Goal: Task Accomplishment & Management: Complete application form

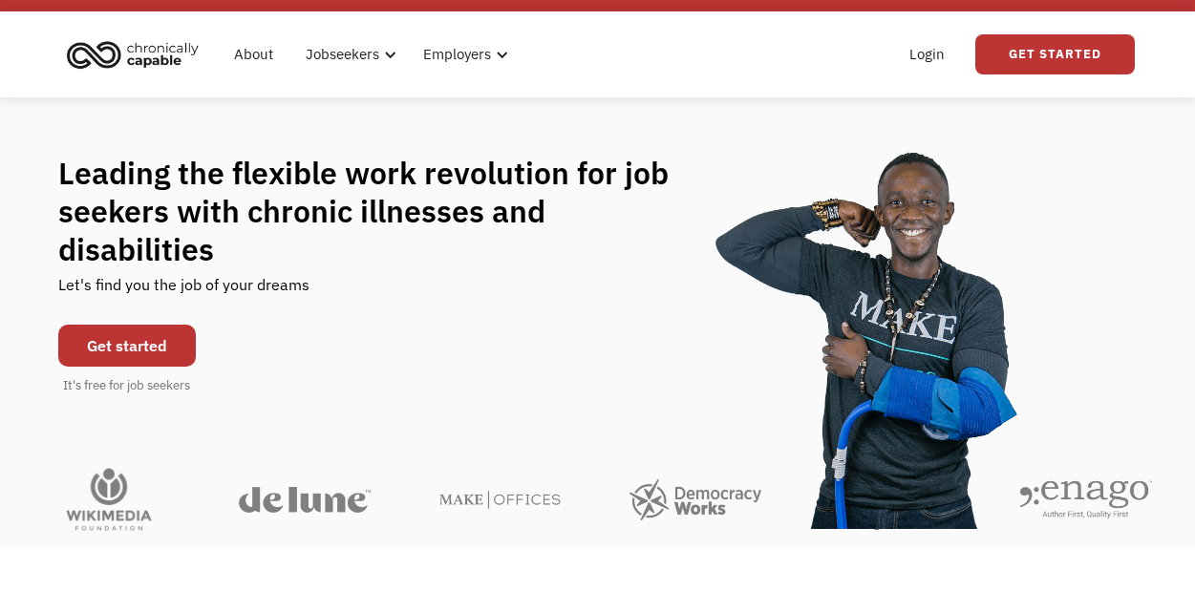
click at [159, 327] on link "Get started" at bounding box center [127, 346] width 138 height 42
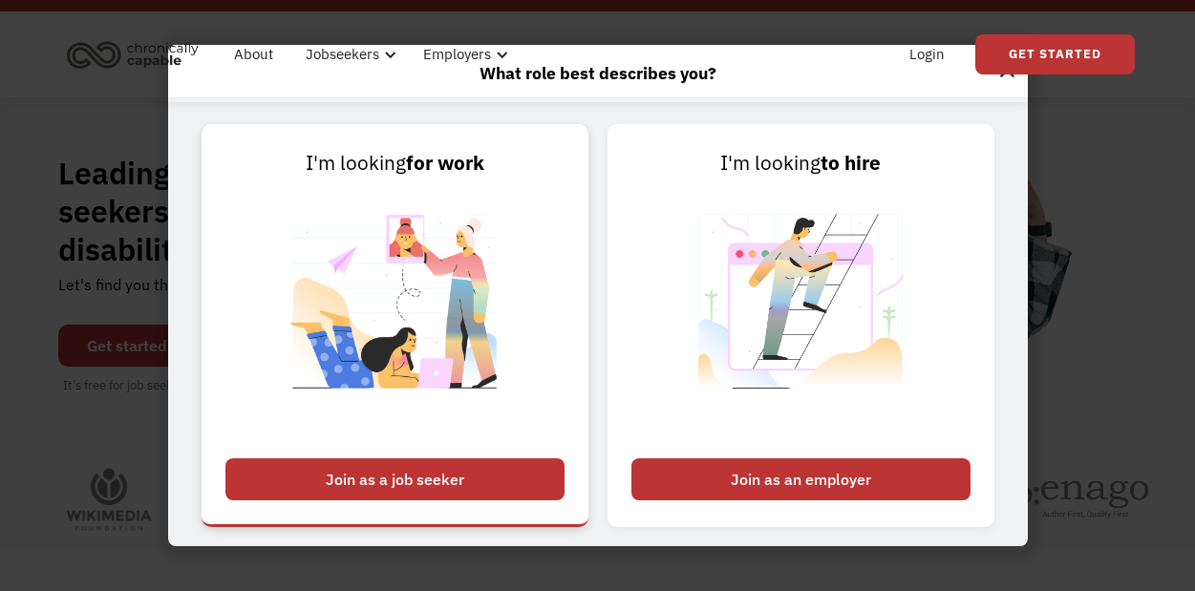
click at [414, 489] on div "Join as a job seeker" at bounding box center [394, 479] width 339 height 42
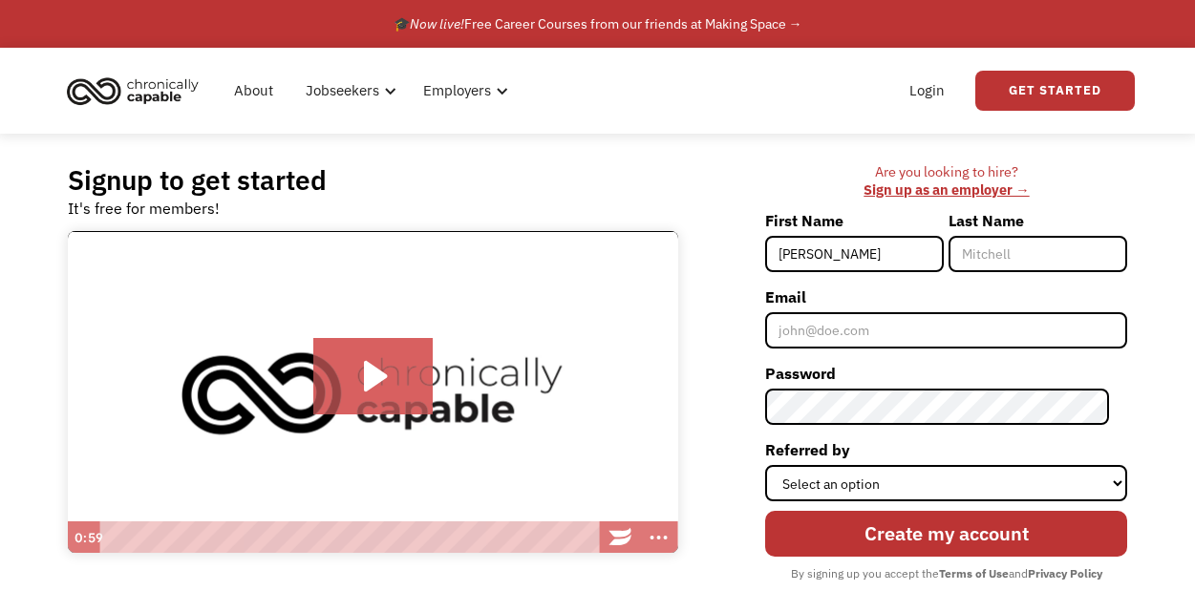
type input "[PERSON_NAME]"
click at [1020, 246] on input "Last Name" at bounding box center [1037, 254] width 179 height 36
type input "[PERSON_NAME]"
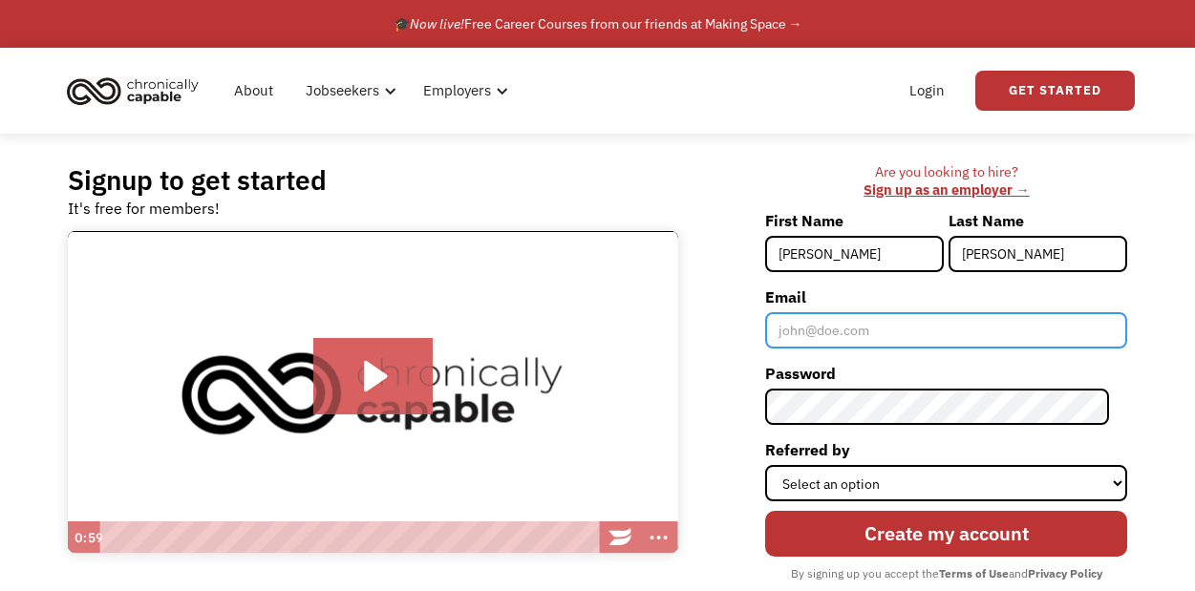
click at [849, 329] on input "Email" at bounding box center [946, 330] width 362 height 36
paste input "[EMAIL_ADDRESS][PERSON_NAME][DOMAIN_NAME]"
type input "[EMAIL_ADDRESS][PERSON_NAME][DOMAIN_NAME]"
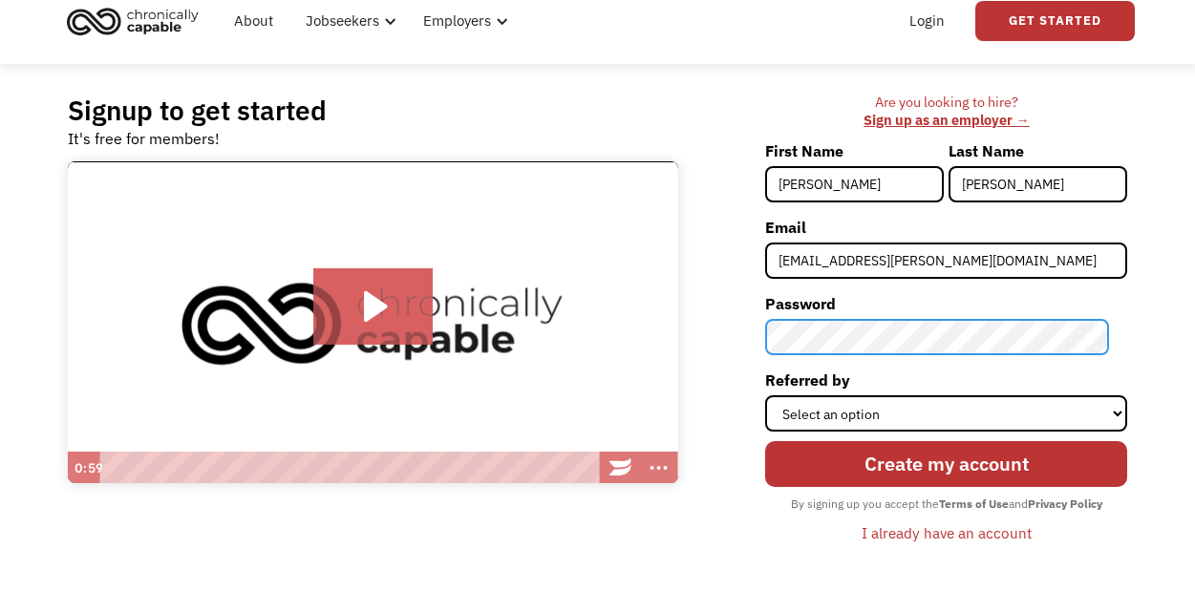
scroll to position [167, 0]
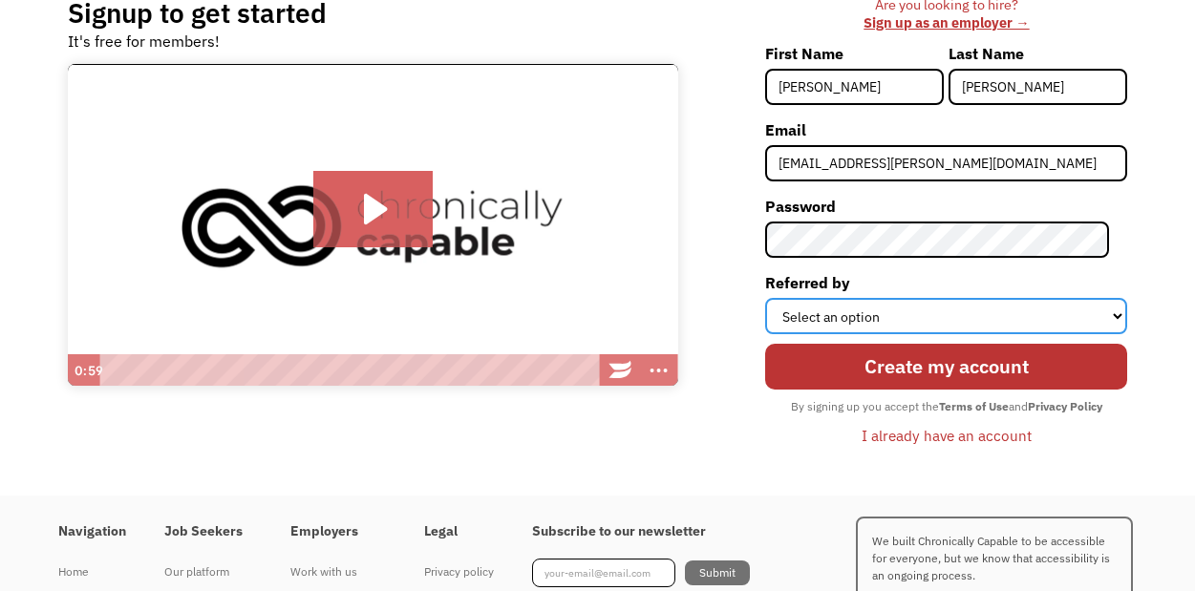
click at [849, 323] on select "Select an option Instagram Facebook Twitter Search Engine News Article Word of …" at bounding box center [946, 316] width 362 height 36
select select "Other"
click at [783, 298] on select "Select an option Instagram Facebook Twitter Search Engine News Article Word of …" at bounding box center [946, 316] width 362 height 36
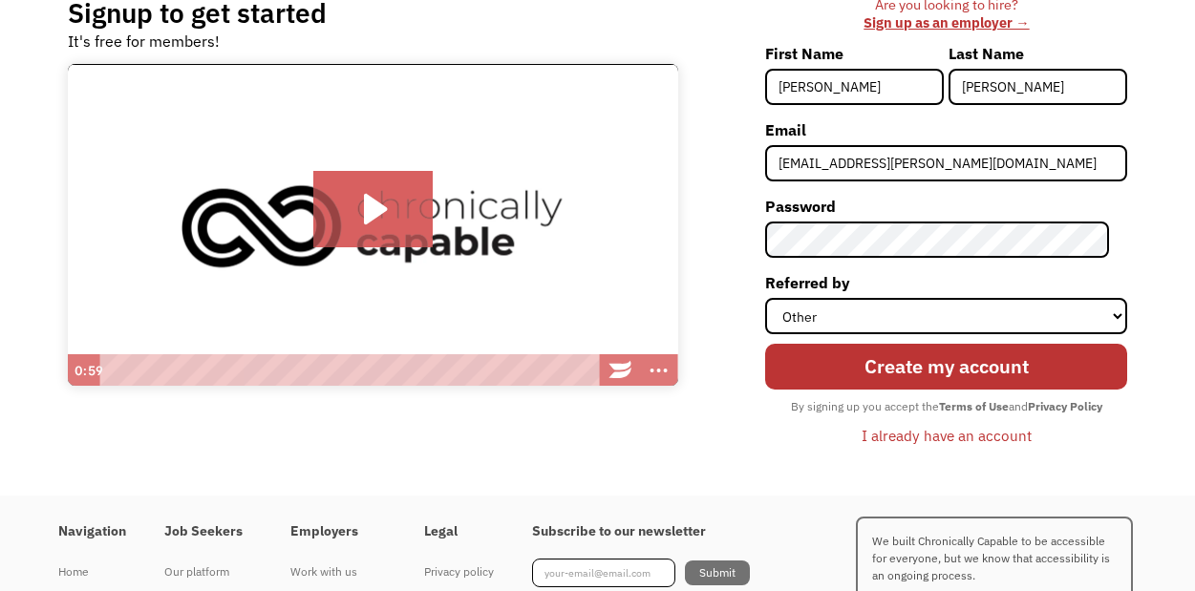
click at [864, 373] on input "Create my account" at bounding box center [946, 367] width 362 height 47
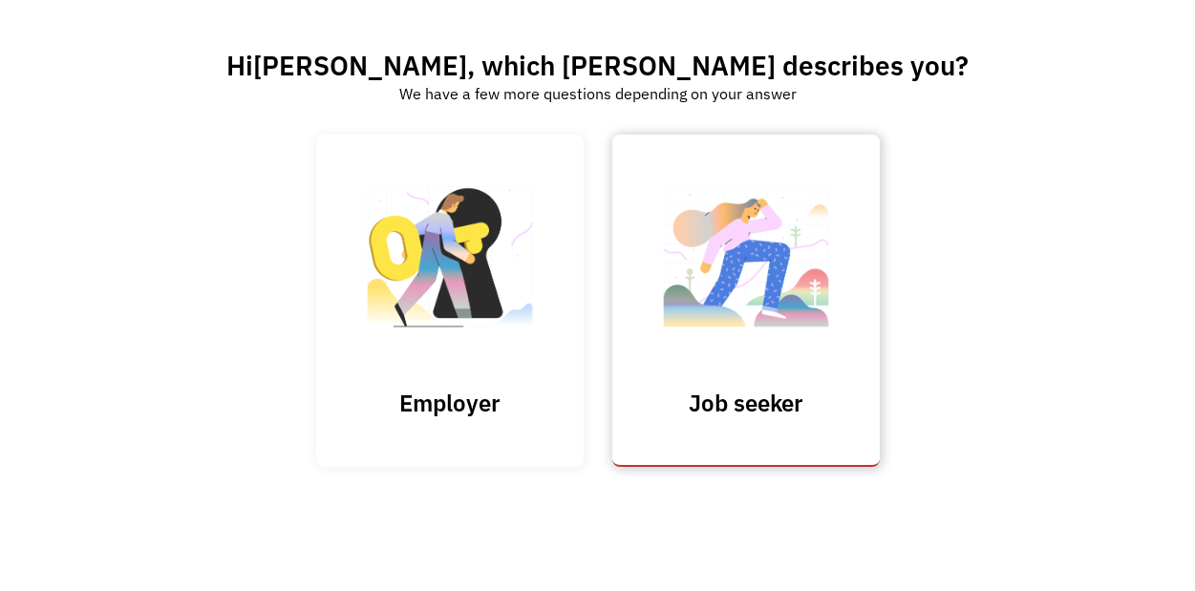
scroll to position [98, 0]
click at [692, 267] on img at bounding box center [745, 265] width 191 height 186
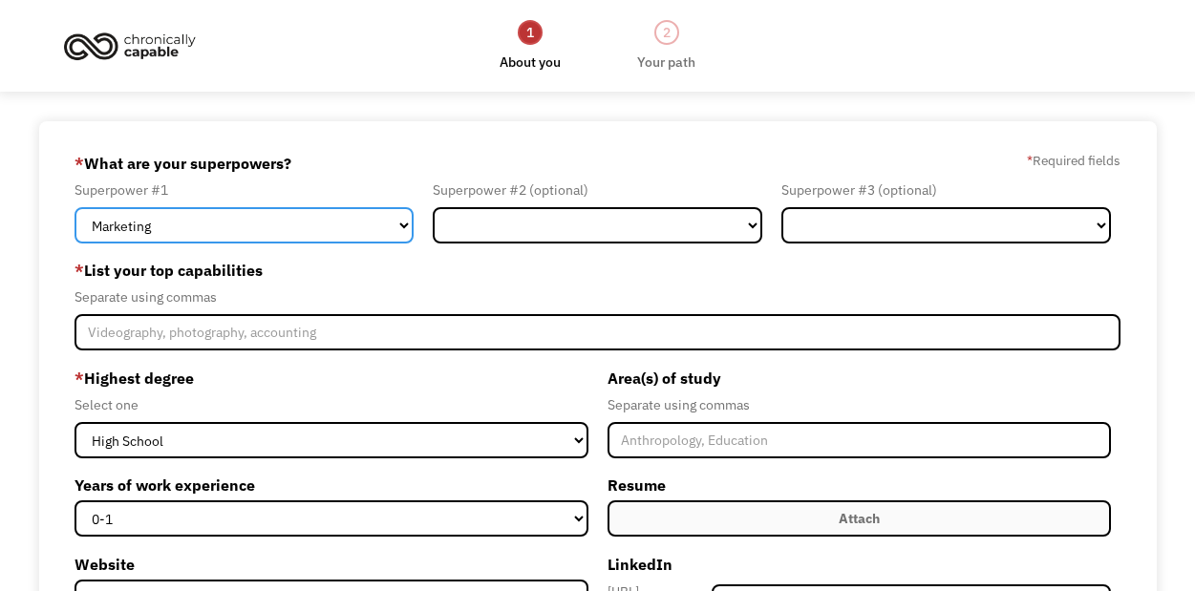
click at [255, 225] on select "Marketing Human Resources Finance Technology Operations Sales Industrial & Manu…" at bounding box center [243, 225] width 339 height 36
select select "Human Resources"
click at [74, 207] on select "Marketing Human Resources Finance Technology Operations Sales Industrial & Manu…" at bounding box center [243, 225] width 339 height 36
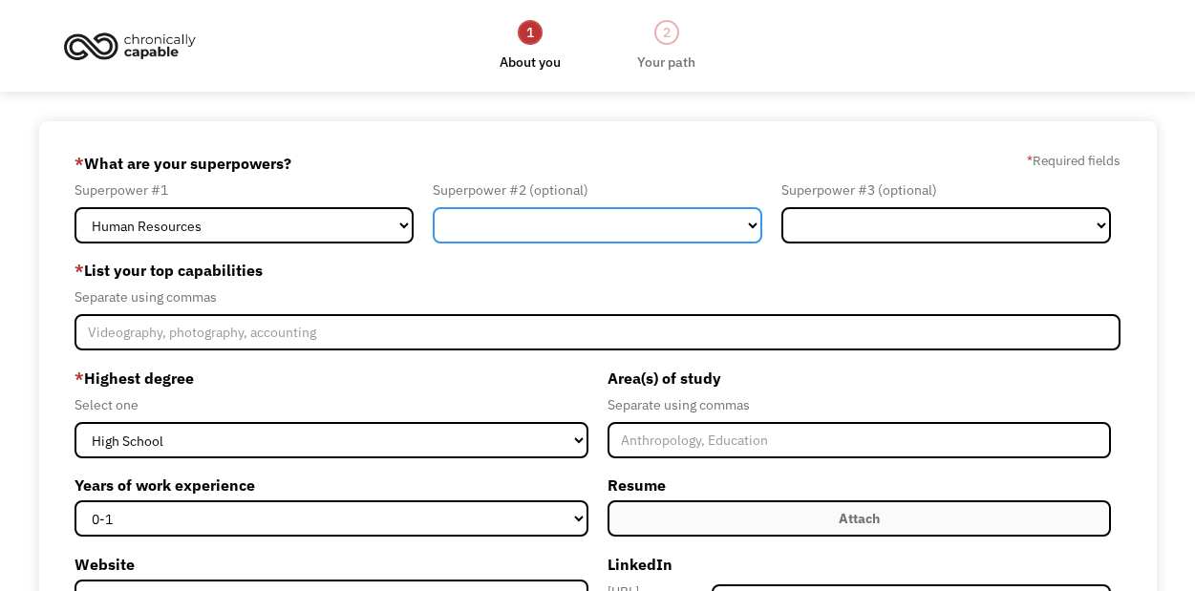
click at [545, 228] on select "Marketing Human Resources Finance Technology Operations Sales Industrial & Manu…" at bounding box center [597, 225] width 329 height 36
select select "Administration"
click at [433, 207] on select "Marketing Human Resources Finance Technology Operations Sales Industrial & Manu…" at bounding box center [597, 225] width 329 height 36
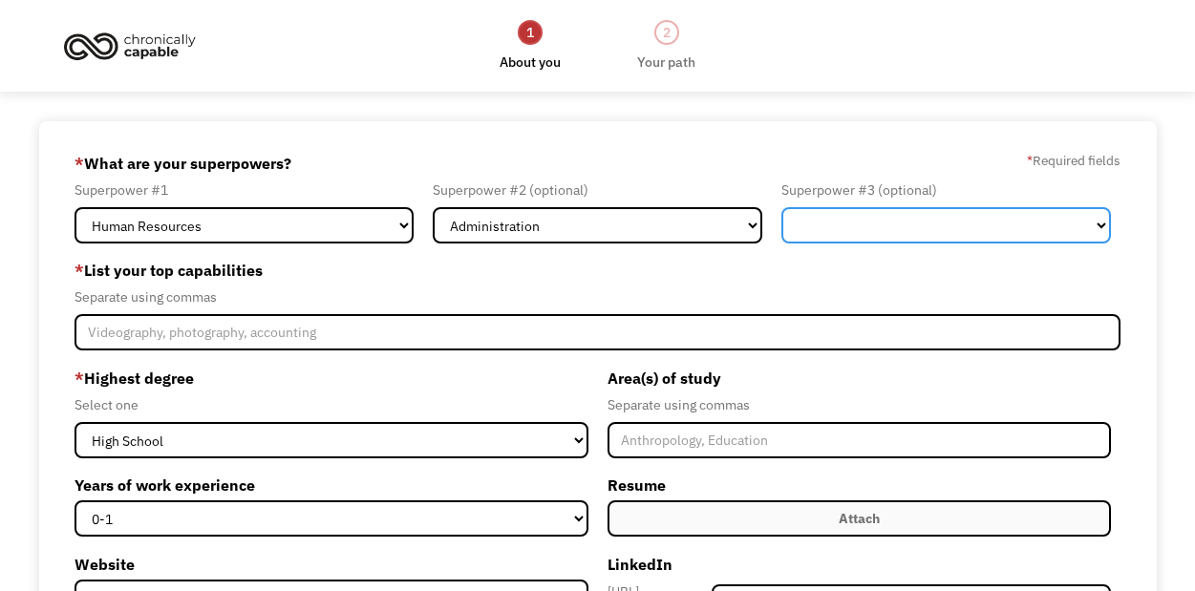
click at [884, 220] on select "Marketing Human Resources Finance Technology Operations Sales Industrial & Manu…" at bounding box center [945, 225] width 329 height 36
select select "Other"
click at [781, 207] on select "Marketing Human Resources Finance Technology Operations Sales Industrial & Manu…" at bounding box center [945, 225] width 329 height 36
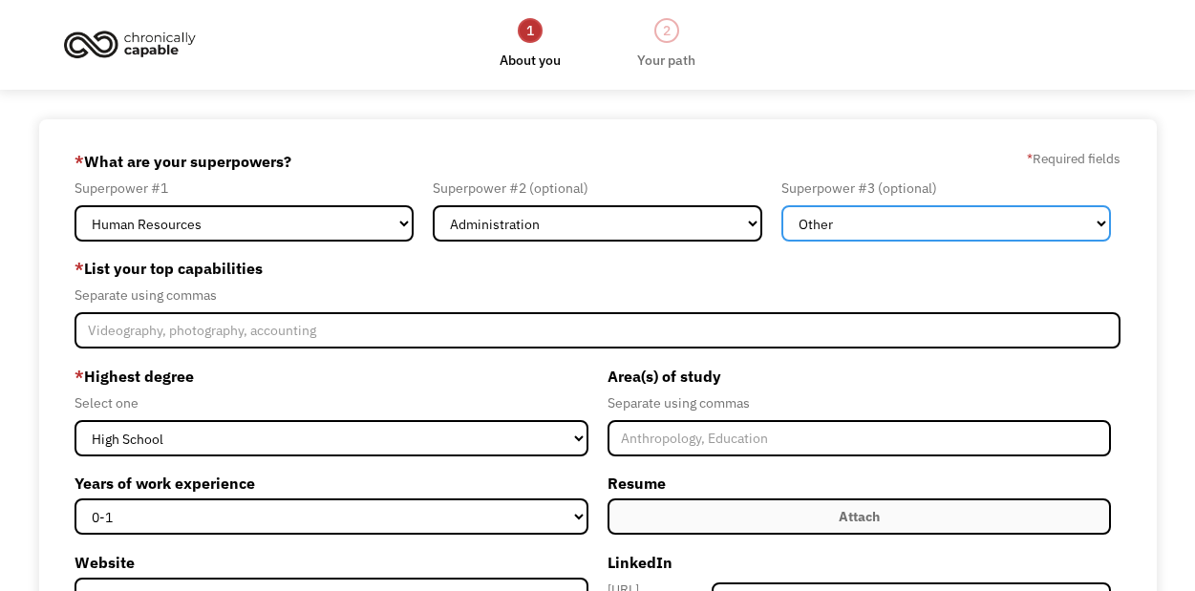
scroll to position [26, 0]
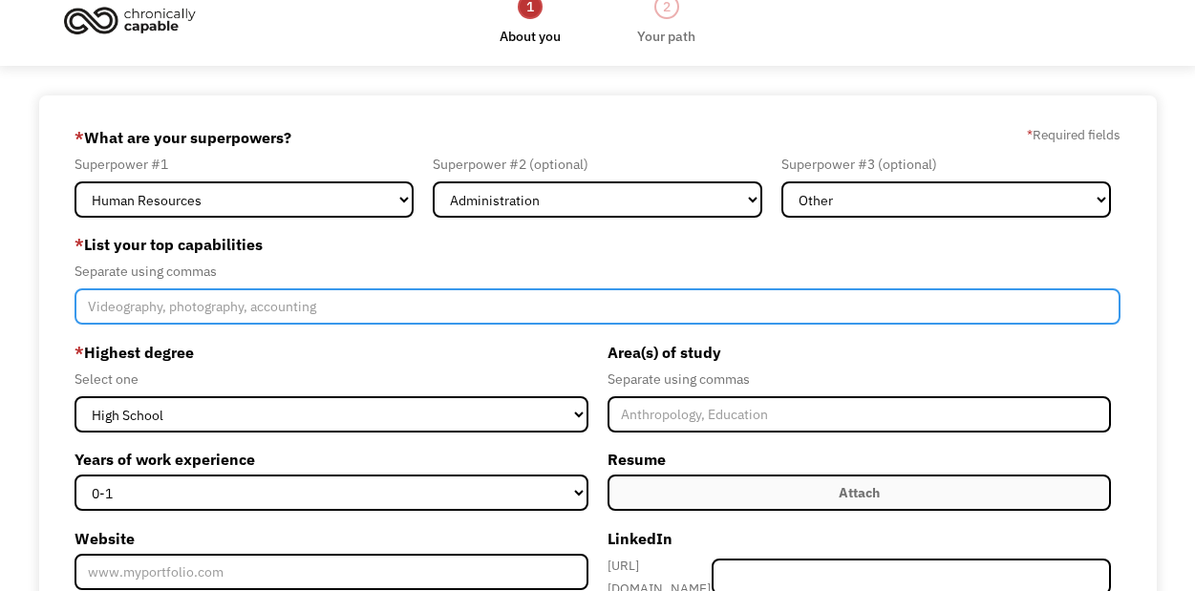
click at [398, 310] on input "Member-Create-Step1" at bounding box center [597, 306] width 1046 height 36
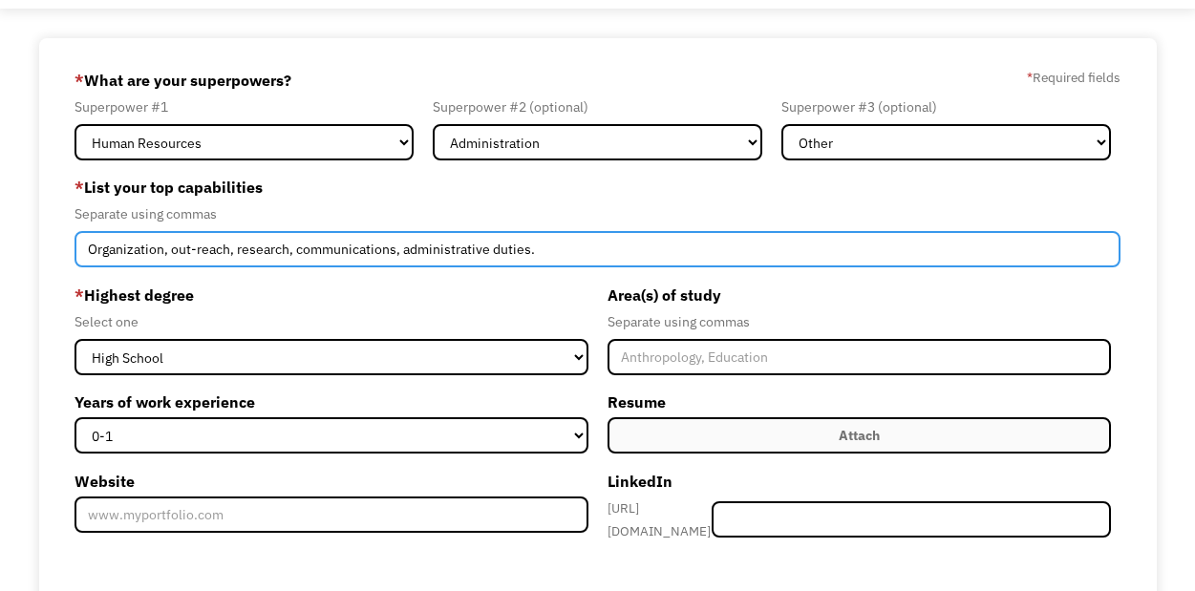
scroll to position [182, 0]
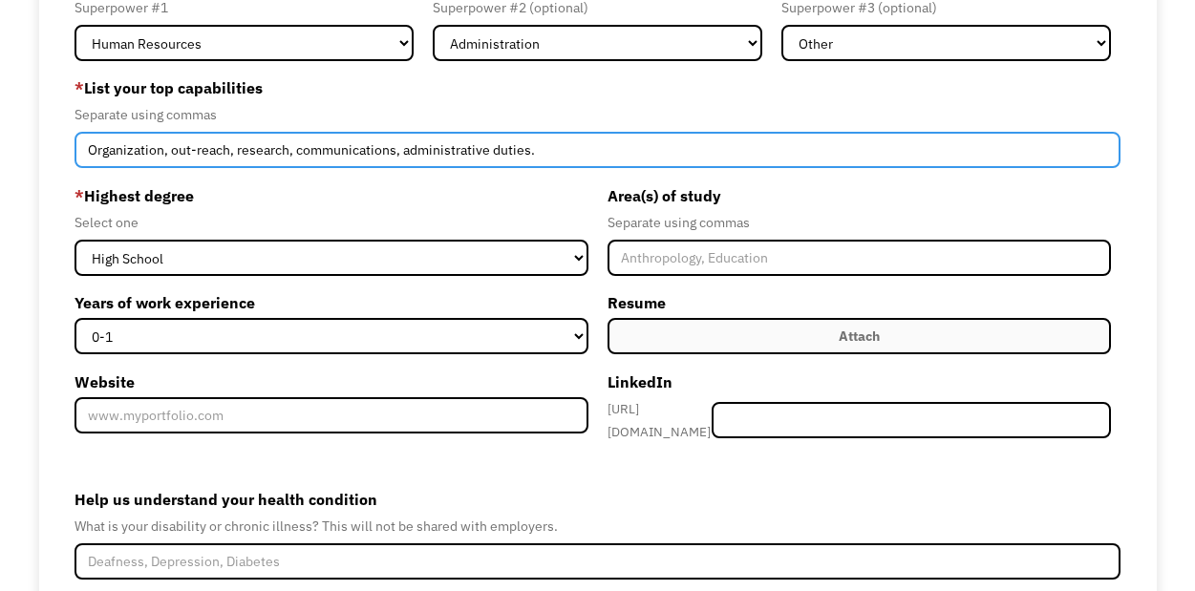
type input "Organization, out-reach, research, communications, administrative duties."
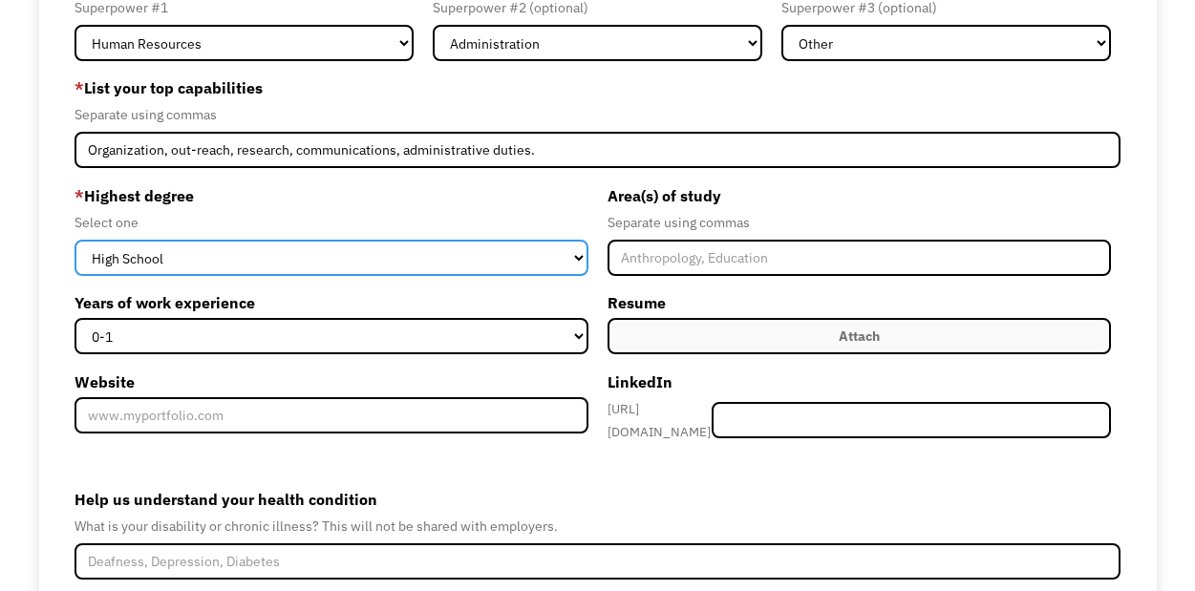
click at [173, 260] on select "High School Associates Bachelors Master's PhD" at bounding box center [330, 258] width 513 height 36
select select "bachelors"
click at [74, 240] on select "High School Associates Bachelors Master's PhD" at bounding box center [330, 258] width 513 height 36
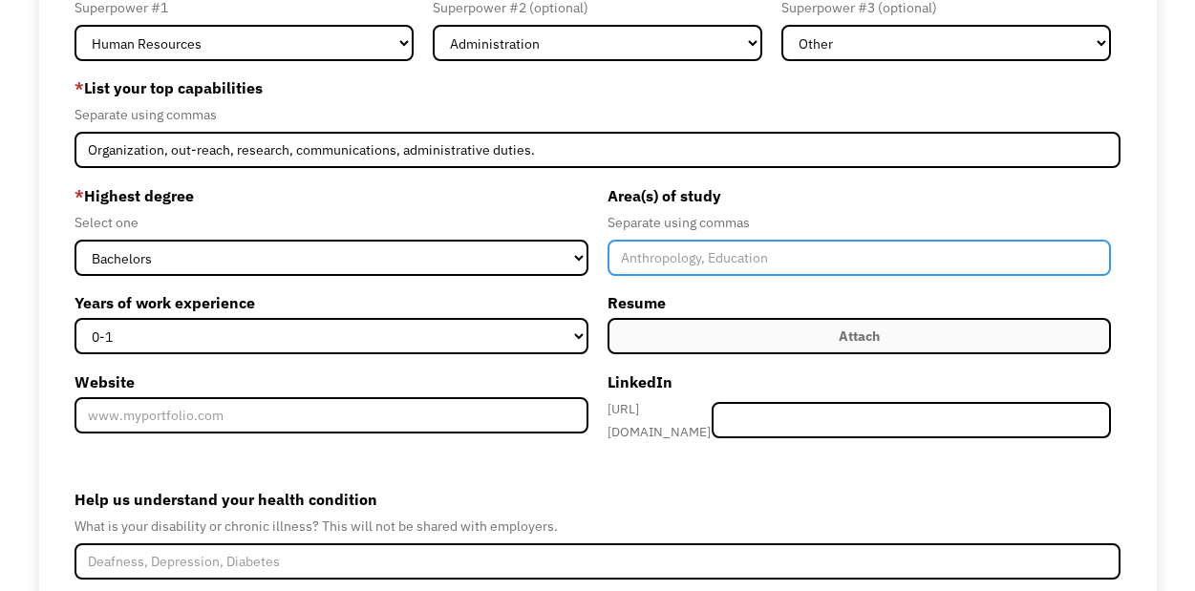
click at [908, 258] on input "Member-Create-Step1" at bounding box center [858, 258] width 503 height 36
type input "D"
type input "Sociology"
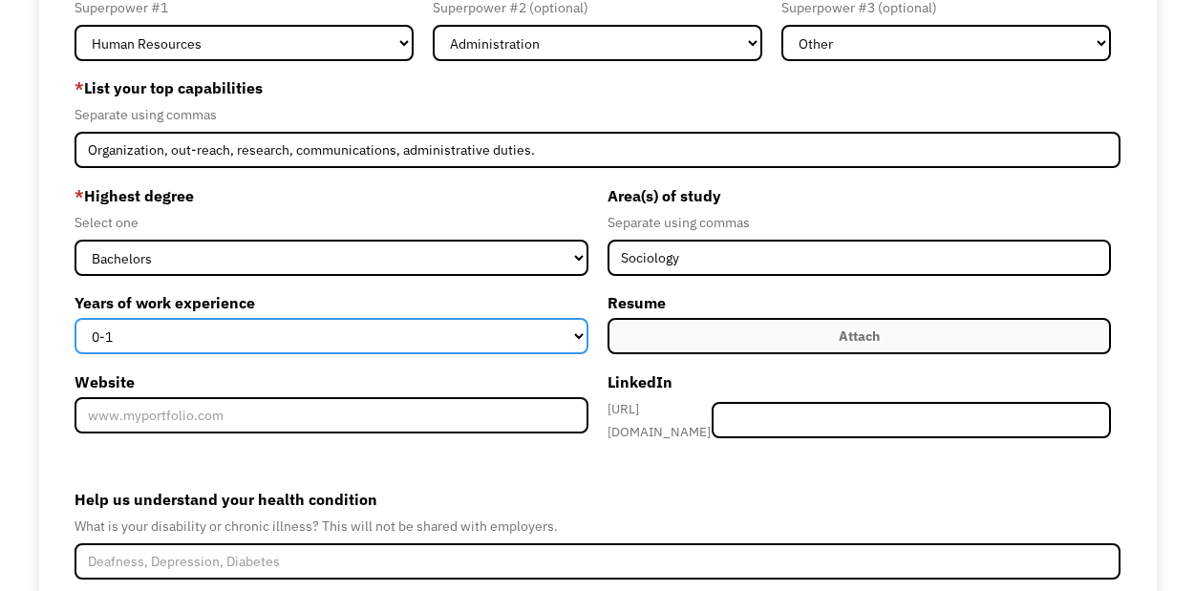
click at [275, 334] on select "0-1 2-4 5-10 11-15 15+" at bounding box center [330, 336] width 513 height 36
select select "5-10"
click at [74, 318] on select "0-1 2-4 5-10 11-15 15+" at bounding box center [330, 336] width 513 height 36
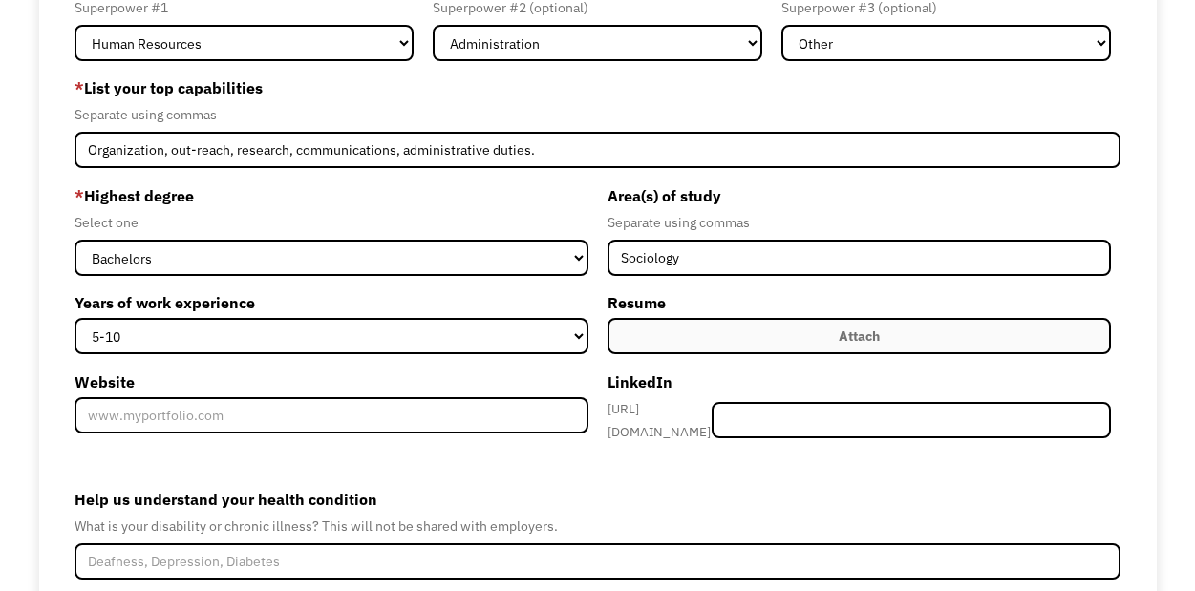
click at [918, 341] on label "Attach" at bounding box center [858, 336] width 503 height 36
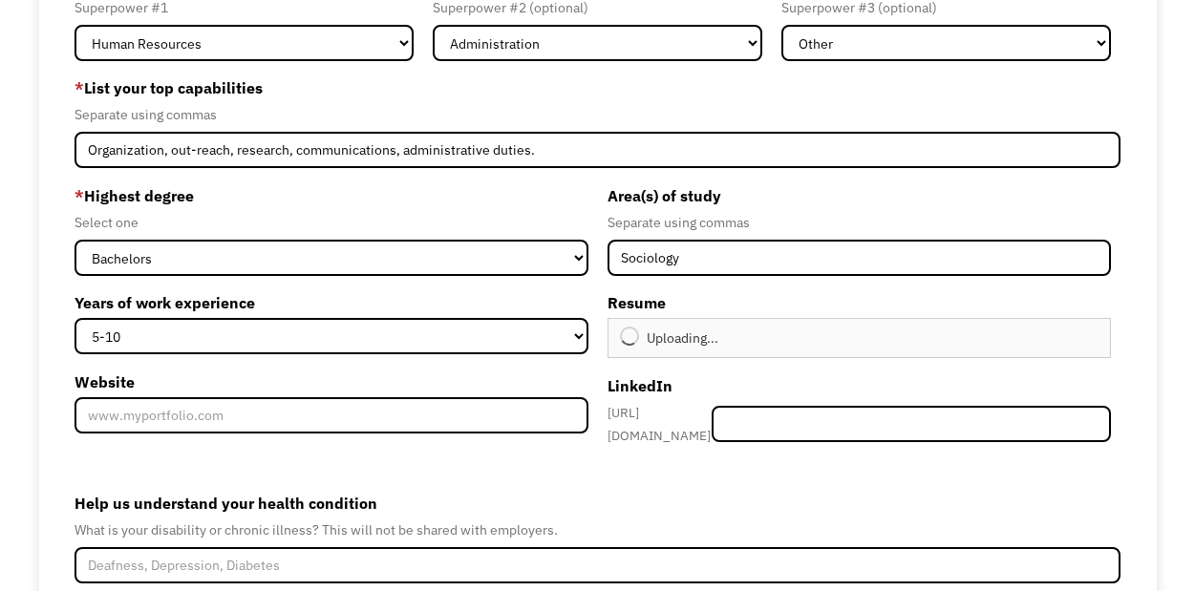
type input "Continue"
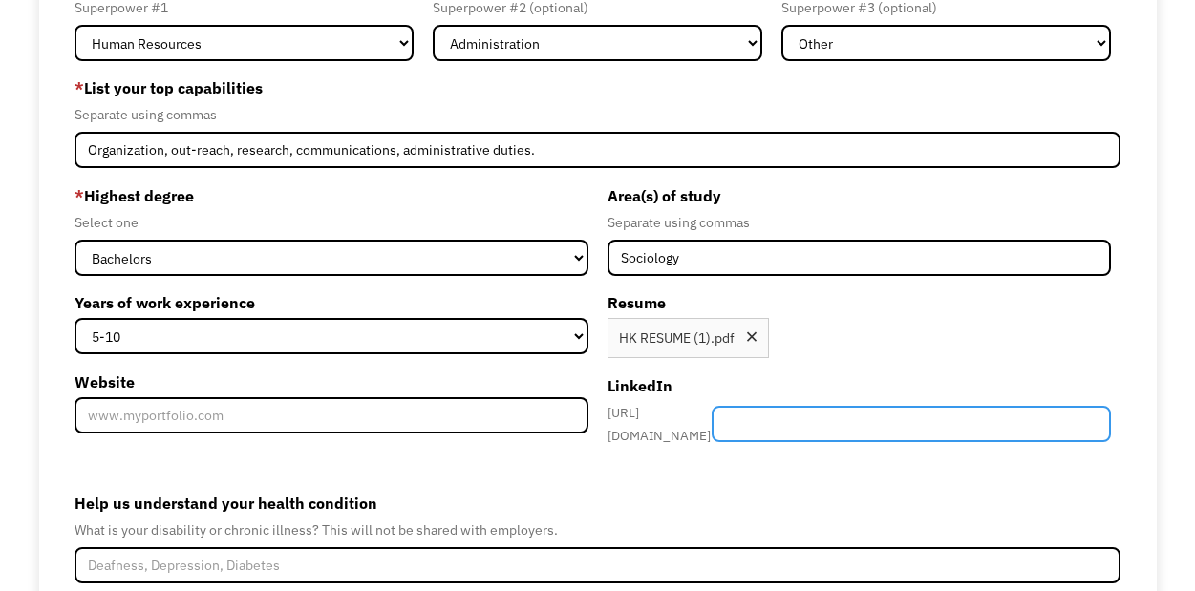
click at [840, 416] on input "Member-Create-Step1" at bounding box center [910, 424] width 399 height 36
paste input "/hannah-kirchner-48826217a"
click at [802, 421] on input "/hannah-kirchner-48826217a" at bounding box center [910, 424] width 399 height 36
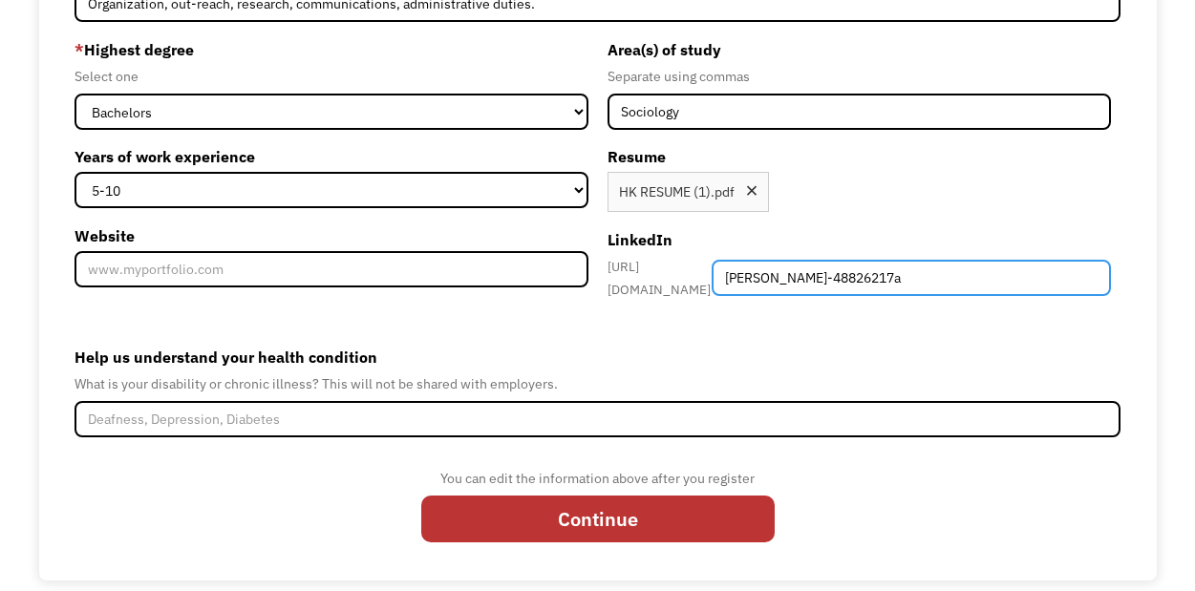
type input "[PERSON_NAME]-48826217a"
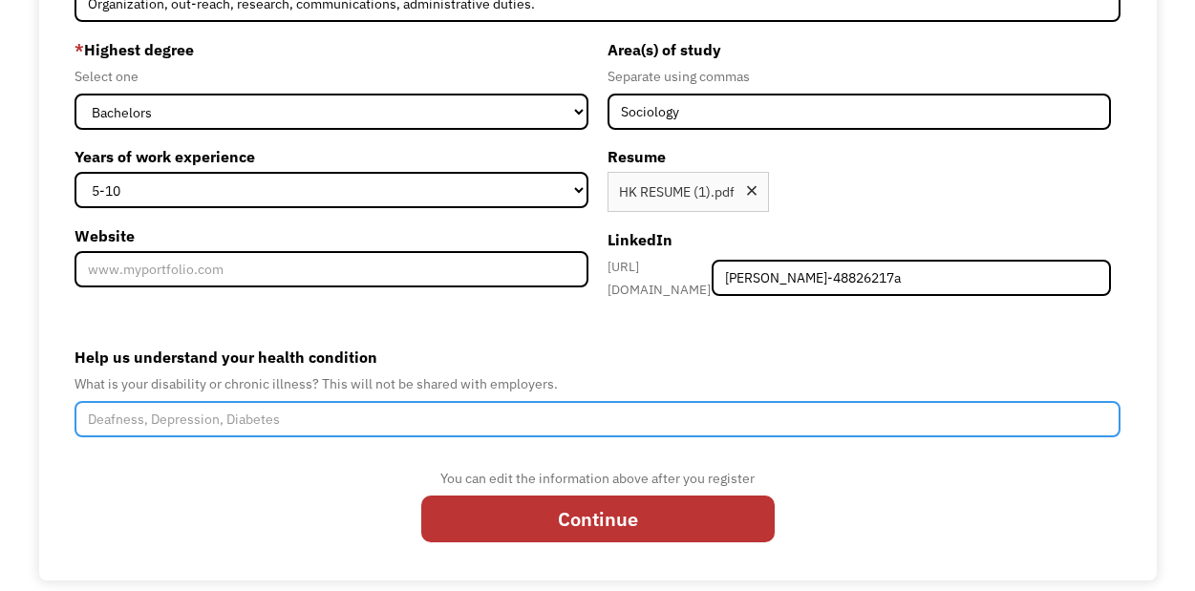
click at [358, 405] on input "Help us understand your health condition" at bounding box center [597, 419] width 1046 height 36
click at [576, 403] on input "Help us understand your health condition" at bounding box center [597, 419] width 1046 height 36
paste input "rheumatoid arthritis"
click at [94, 408] on input "rheumatoid arthritis" at bounding box center [597, 419] width 1046 height 36
click at [254, 417] on input "Rheumatoid arthritis" at bounding box center [597, 419] width 1046 height 36
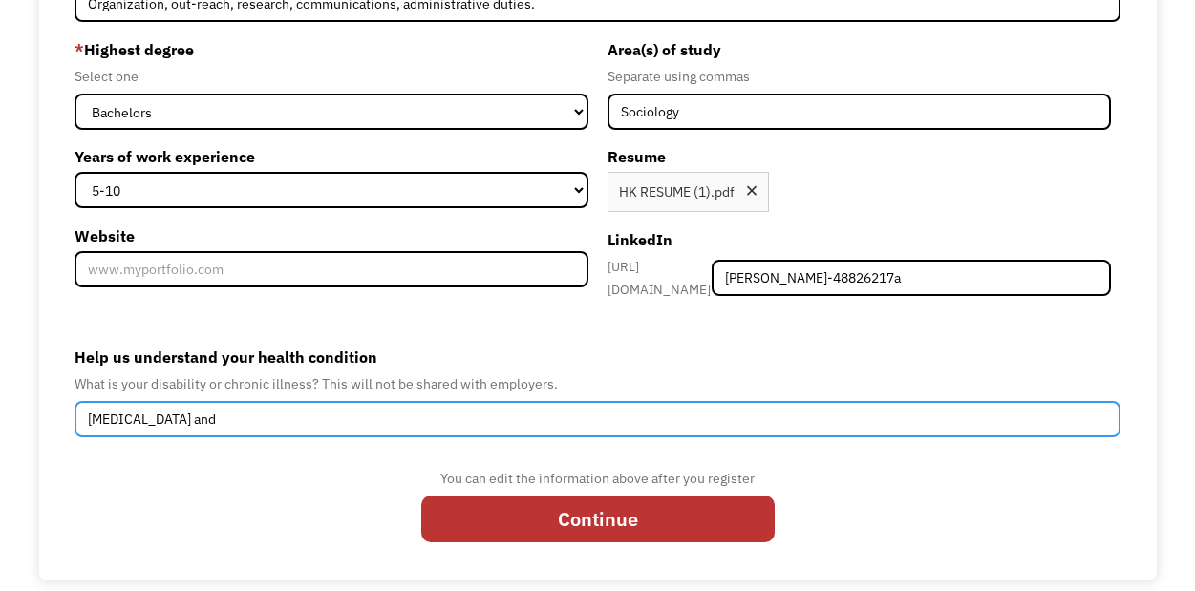
paste input "hashimoto's disease"
click at [266, 409] on input "Rheumatoid arthritis and" at bounding box center [597, 419] width 1046 height 36
paste input "hashimoto's disease"
click at [244, 411] on input "Rheumatoid arthritis andhashimoto's disease" at bounding box center [597, 419] width 1046 height 36
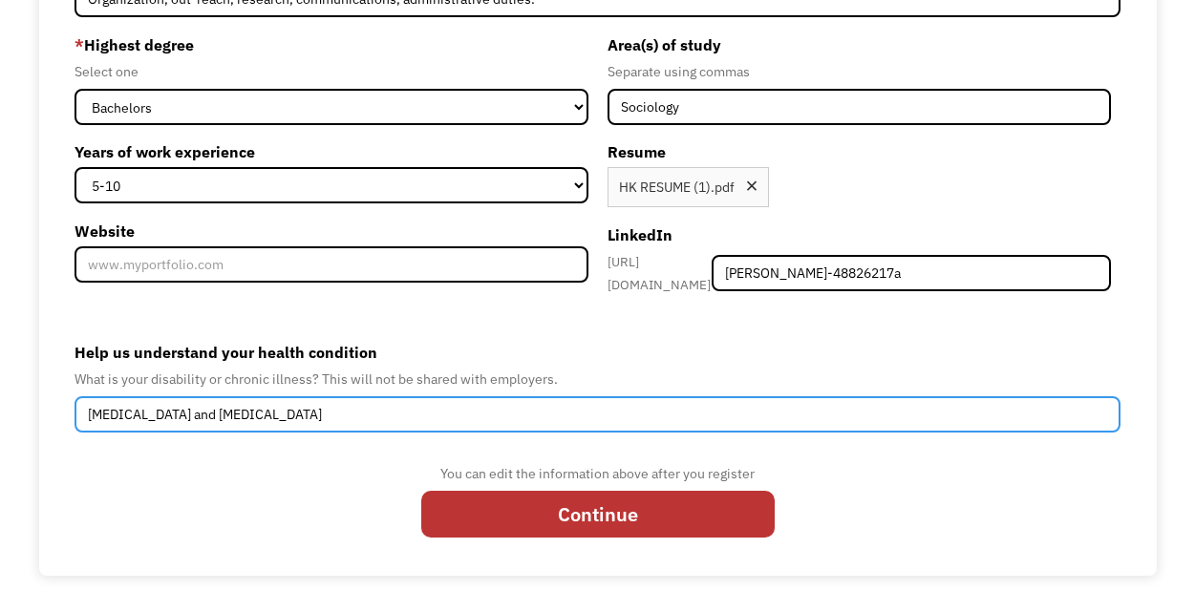
scroll to position [338, 0]
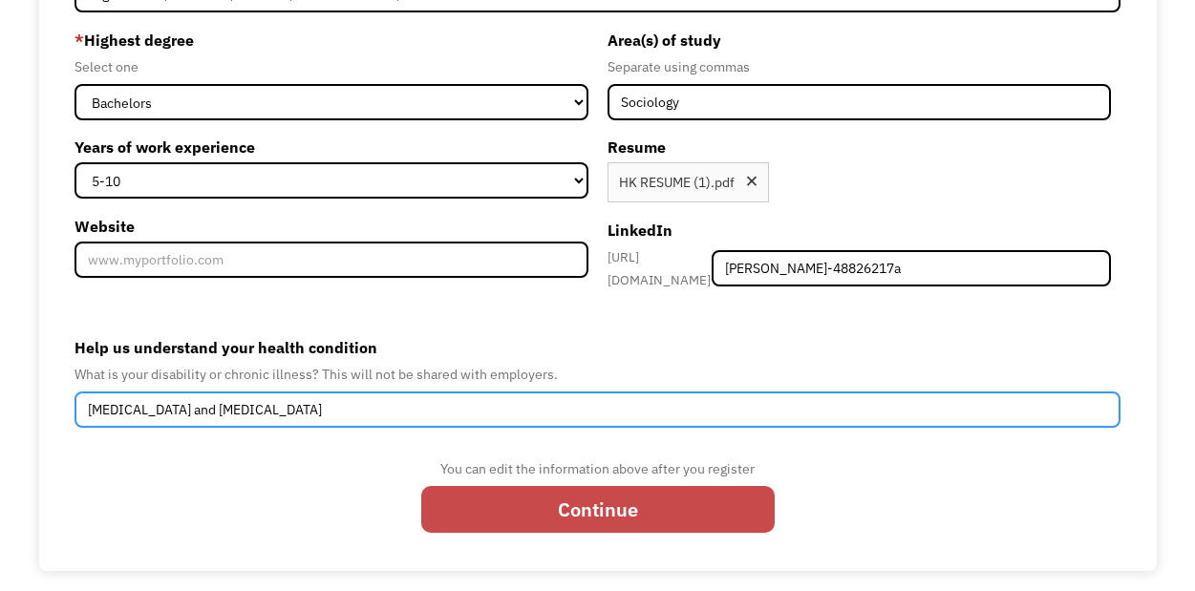
type input "Rheumatoid arthritis and Hashimoto's disease"
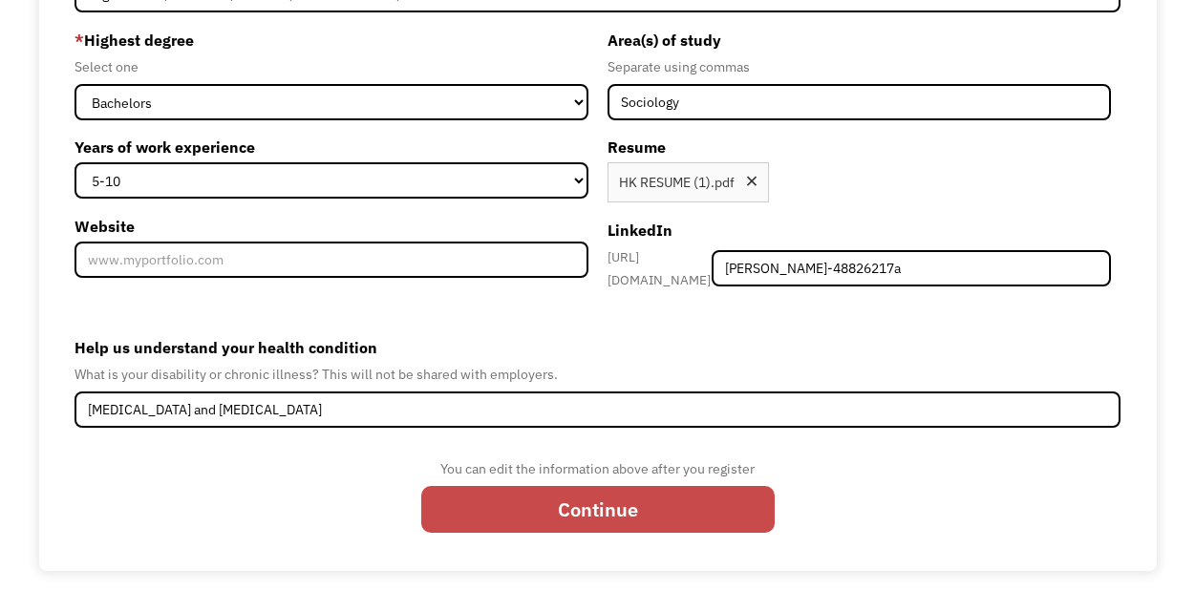
click at [584, 504] on input "Continue" at bounding box center [597, 509] width 353 height 47
type input "Please wait..."
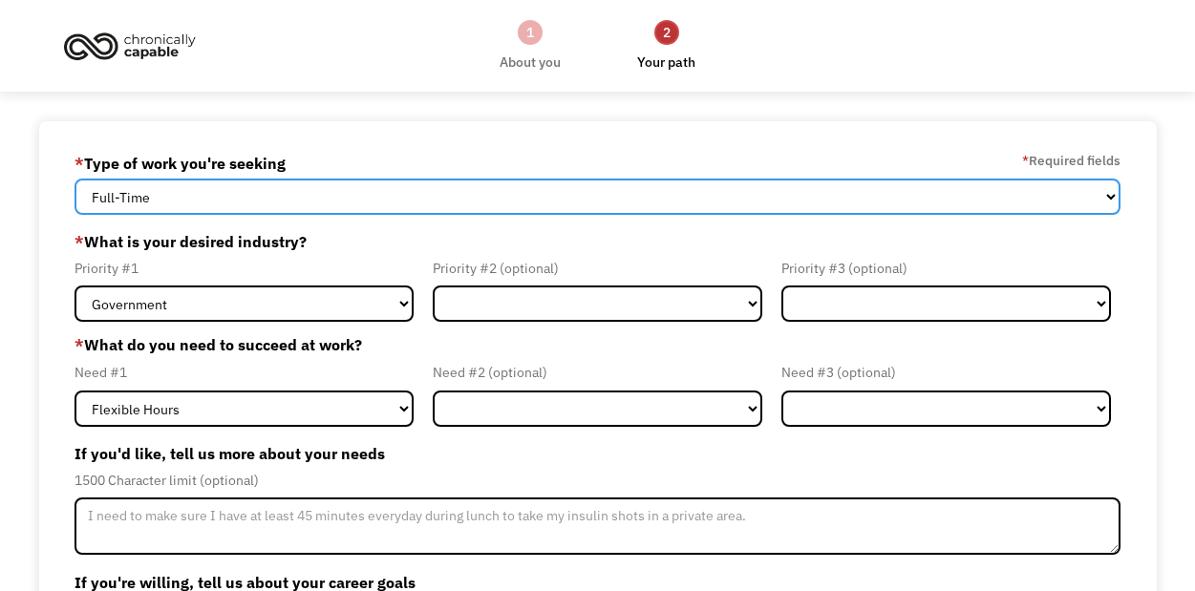
click at [1114, 206] on select "Full-Time Part-Time Both Full-Time and Part-Time" at bounding box center [597, 197] width 1046 height 36
select select "Both Full-Time and Part-Time"
click at [74, 179] on select "Full-Time Part-Time Both Full-Time and Part-Time" at bounding box center [597, 197] width 1046 height 36
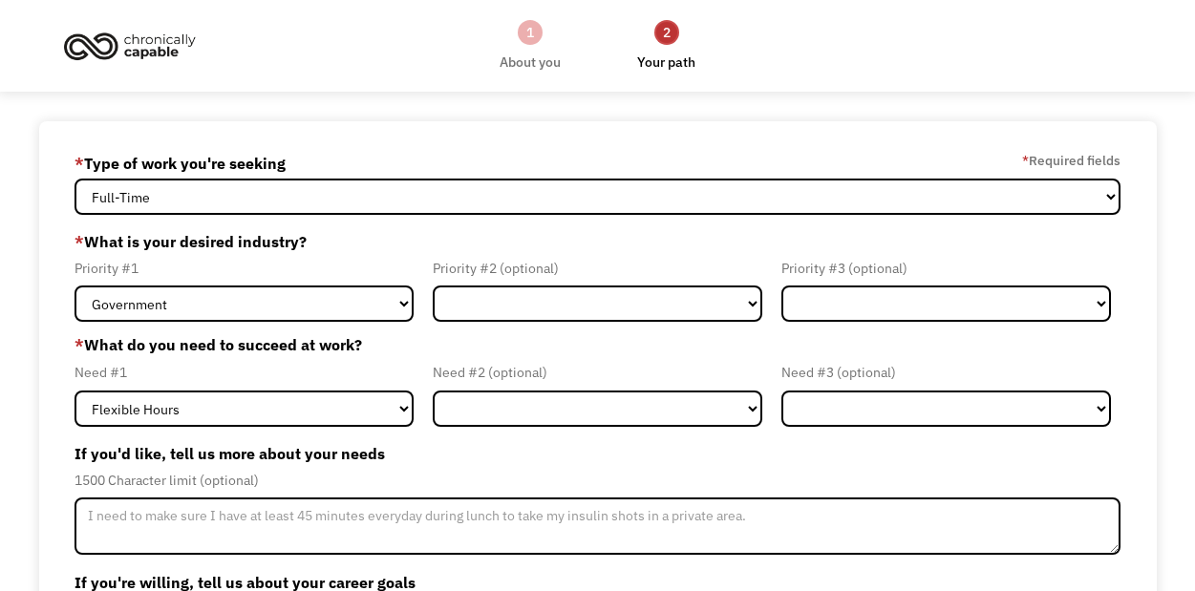
click at [270, 283] on div "Priority #1 Government Finance & Insurance Health & Social Care Tech & Engineer…" at bounding box center [248, 289] width 349 height 65
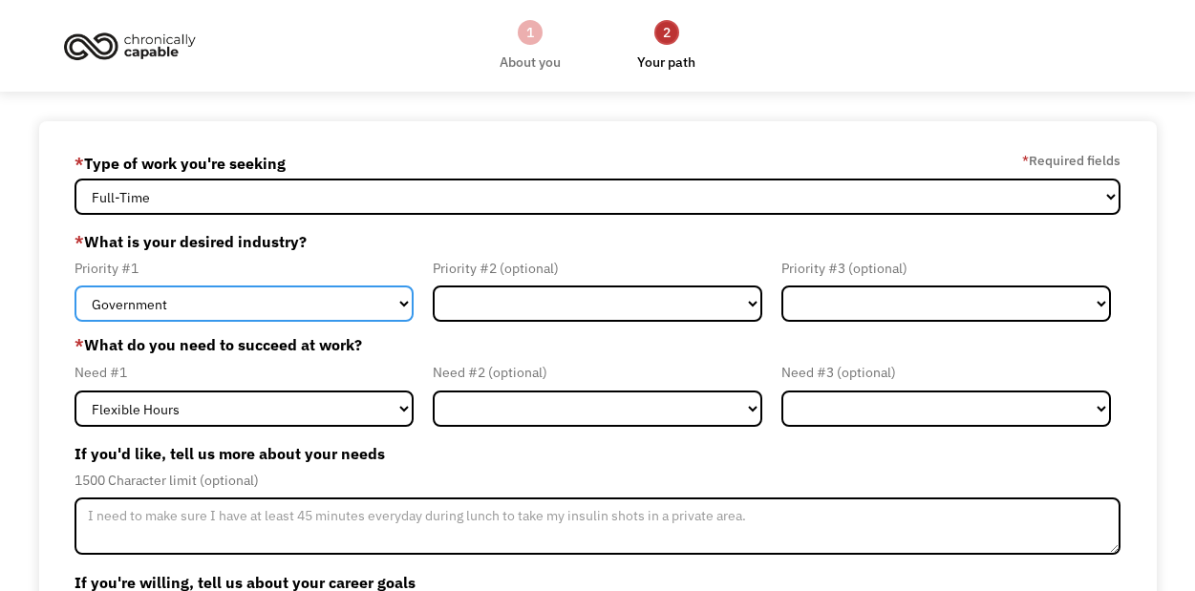
click at [263, 307] on select "Government Finance & Insurance Health & Social Care Tech & Engineering Creative…" at bounding box center [243, 304] width 339 height 36
select select "Health & Social Care"
click at [74, 286] on select "Government Finance & Insurance Health & Social Care Tech & Engineering Creative…" at bounding box center [243, 304] width 339 height 36
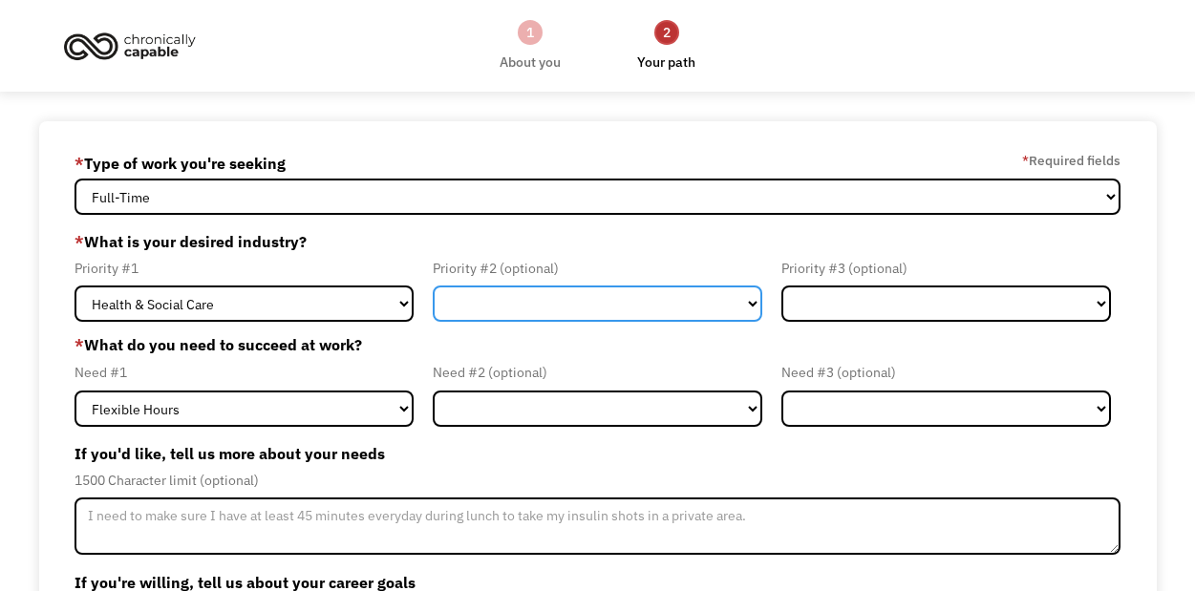
click at [481, 307] on select "Government Finance & Insurance Health & Social Care Tech & Engineering Creative…" at bounding box center [597, 304] width 329 height 36
select select "Government"
click at [433, 286] on select "Government Finance & Insurance Health & Social Care Tech & Engineering Creative…" at bounding box center [597, 304] width 329 height 36
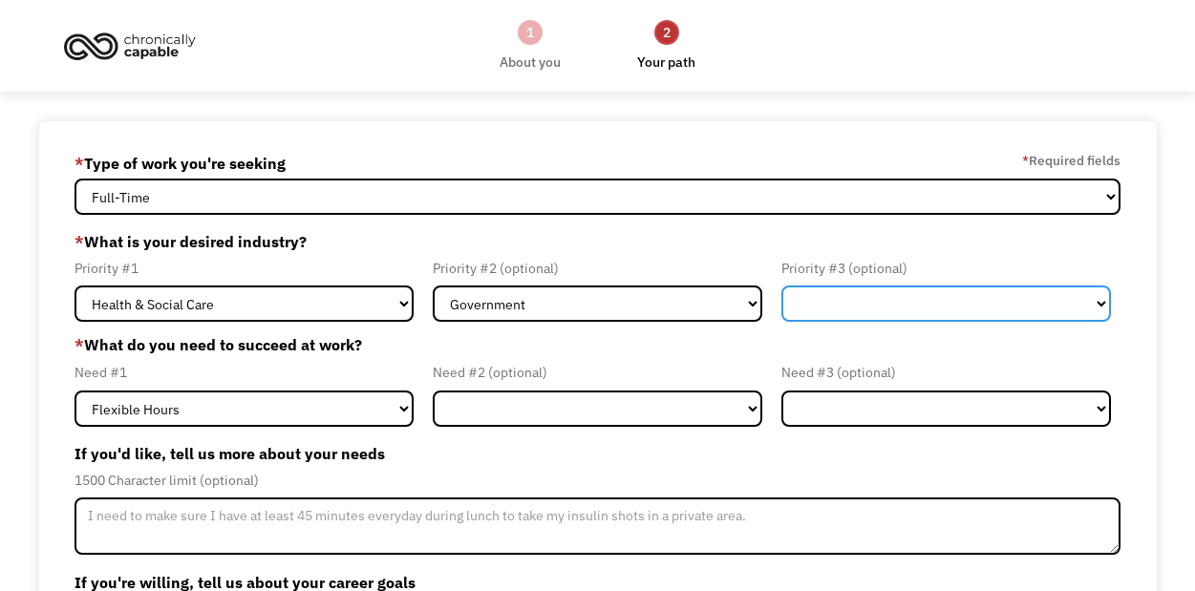
click at [951, 307] on select "Government Finance & Insurance Health & Social Care Tech & Engineering Creative…" at bounding box center [945, 304] width 329 height 36
select select "Administrative"
click at [781, 286] on select "Government Finance & Insurance Health & Social Care Tech & Engineering Creative…" at bounding box center [945, 304] width 329 height 36
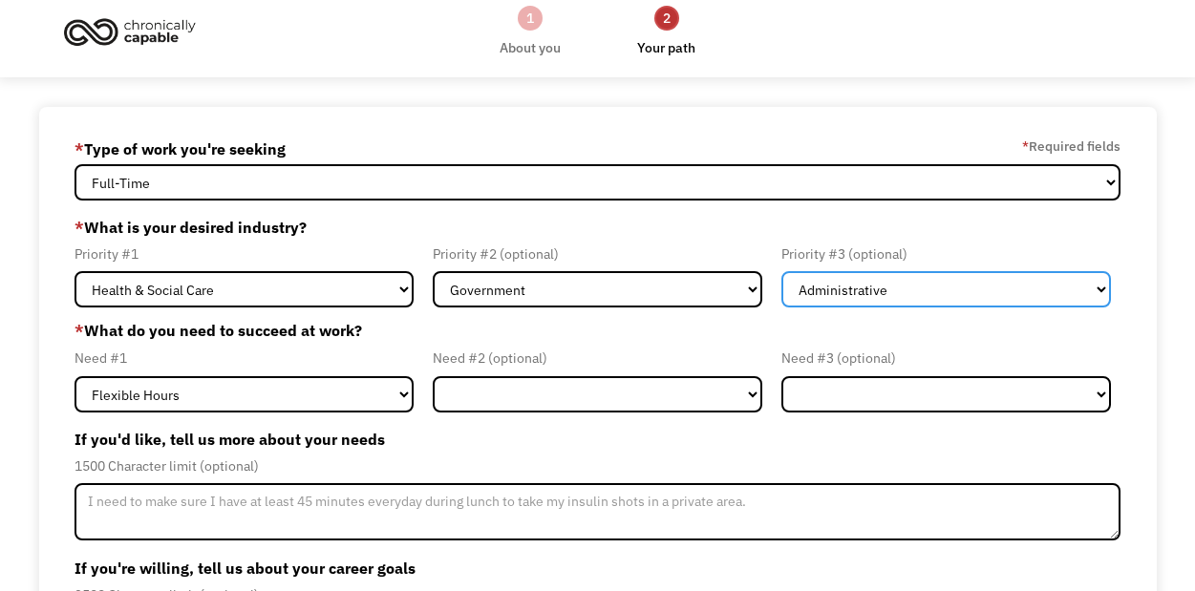
scroll to position [31, 0]
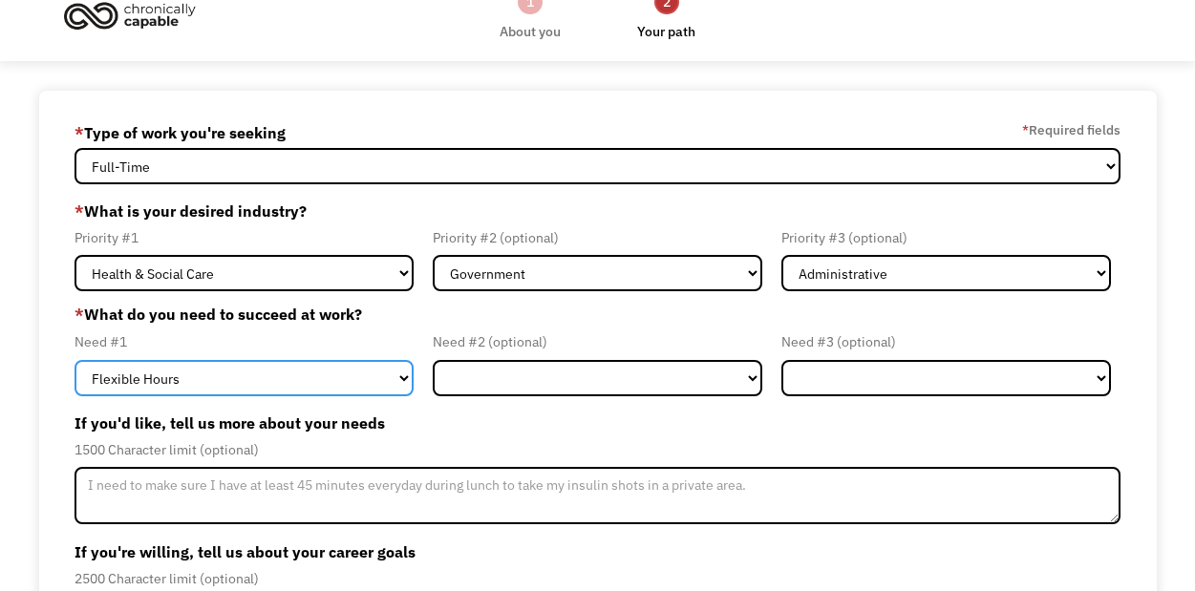
click at [356, 387] on select "Flexible Hours Remote Work Service Animal On-site Accommodations Visual Support…" at bounding box center [243, 378] width 339 height 36
select select "Remote Work"
click at [74, 360] on select "Flexible Hours Remote Work Service Animal On-site Accommodations Visual Support…" at bounding box center [243, 378] width 339 height 36
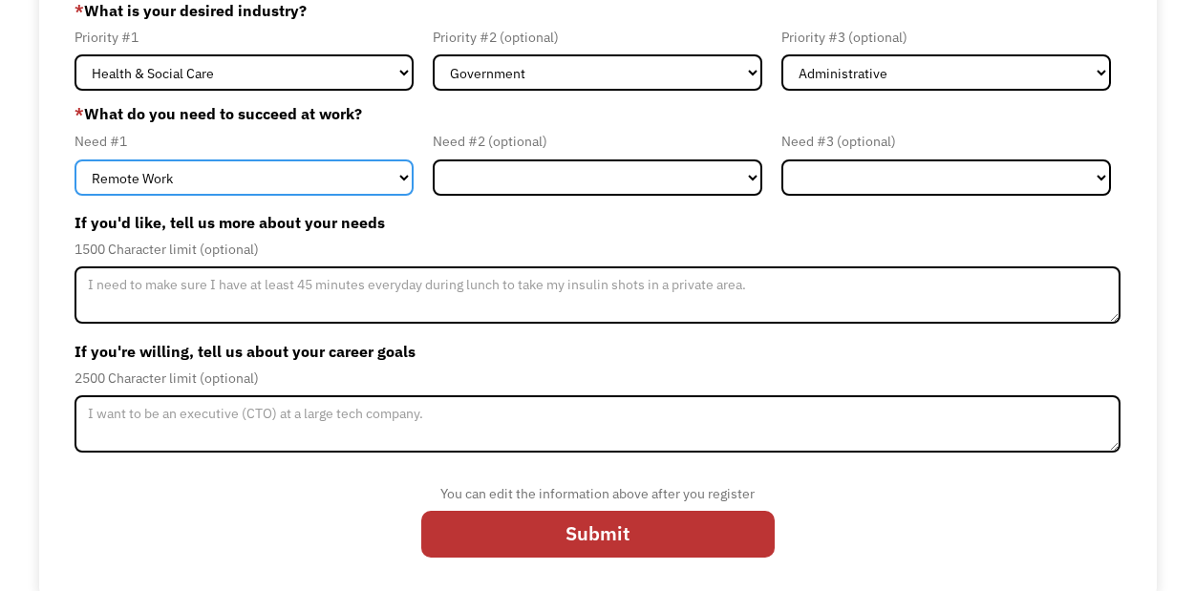
scroll to position [235, 0]
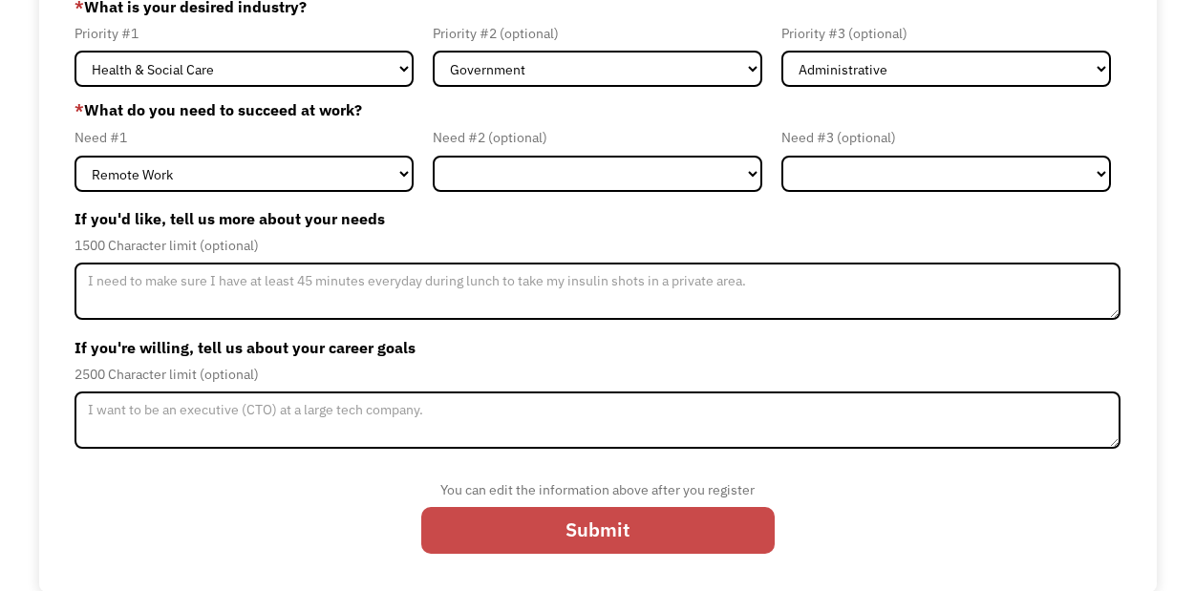
drag, startPoint x: 523, startPoint y: 521, endPoint x: 553, endPoint y: 511, distance: 31.4
click at [526, 517] on input "Submit" at bounding box center [597, 530] width 353 height 47
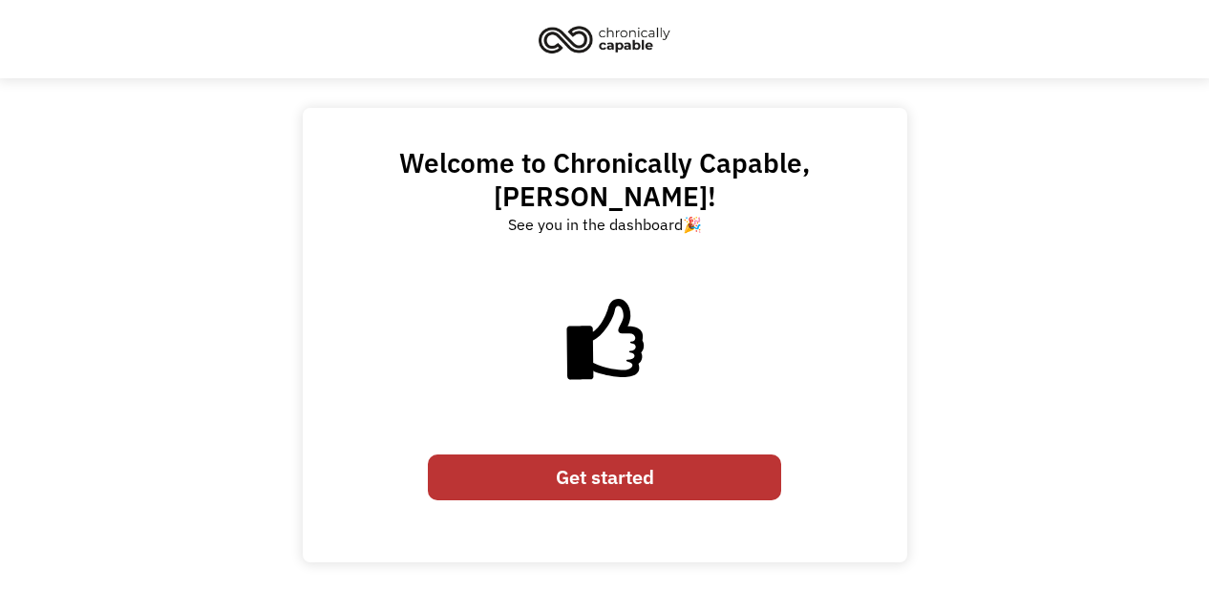
click at [647, 455] on link "Get started" at bounding box center [604, 478] width 353 height 47
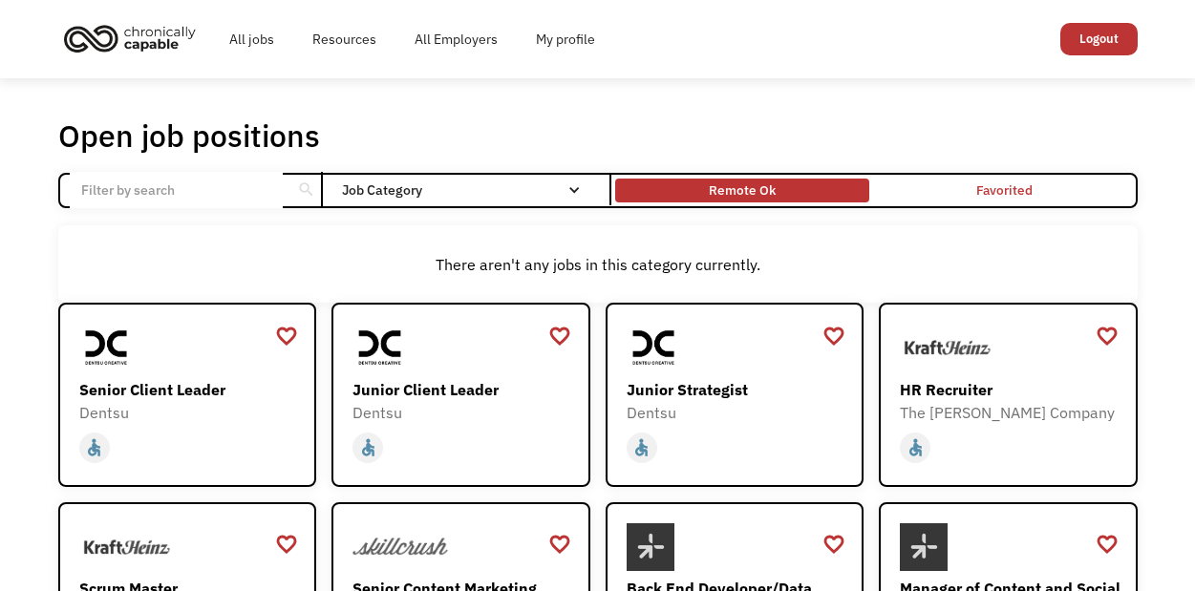
click at [773, 200] on div "Remote Ok" at bounding box center [742, 190] width 67 height 23
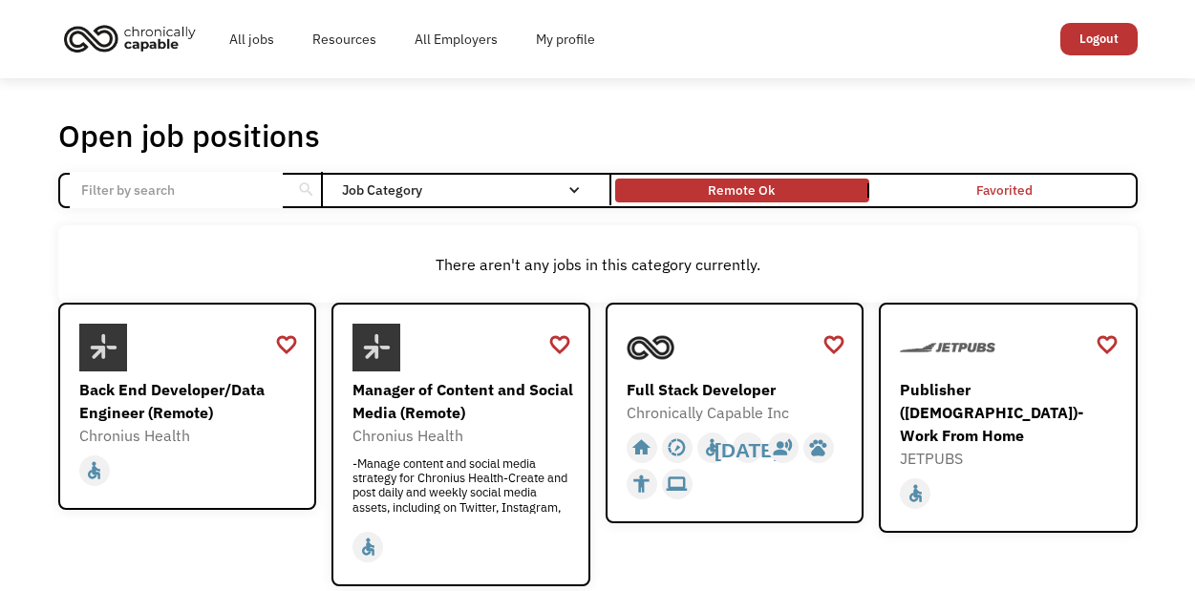
click at [125, 190] on input "Email Form" at bounding box center [176, 190] width 213 height 36
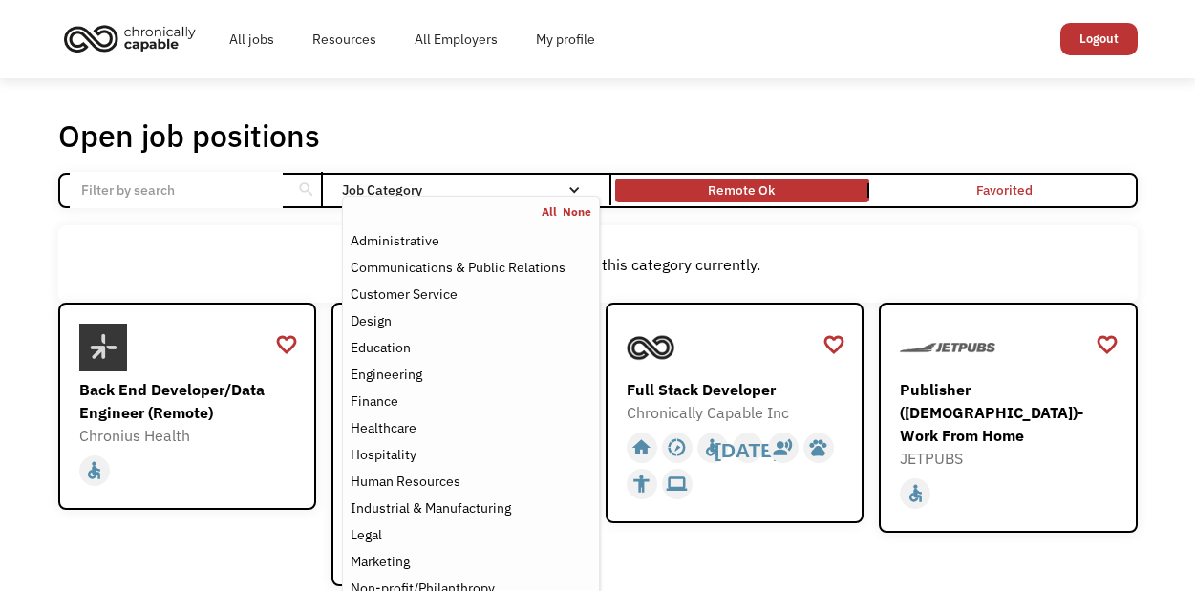
click at [553, 211] on link "All" at bounding box center [551, 211] width 21 height 15
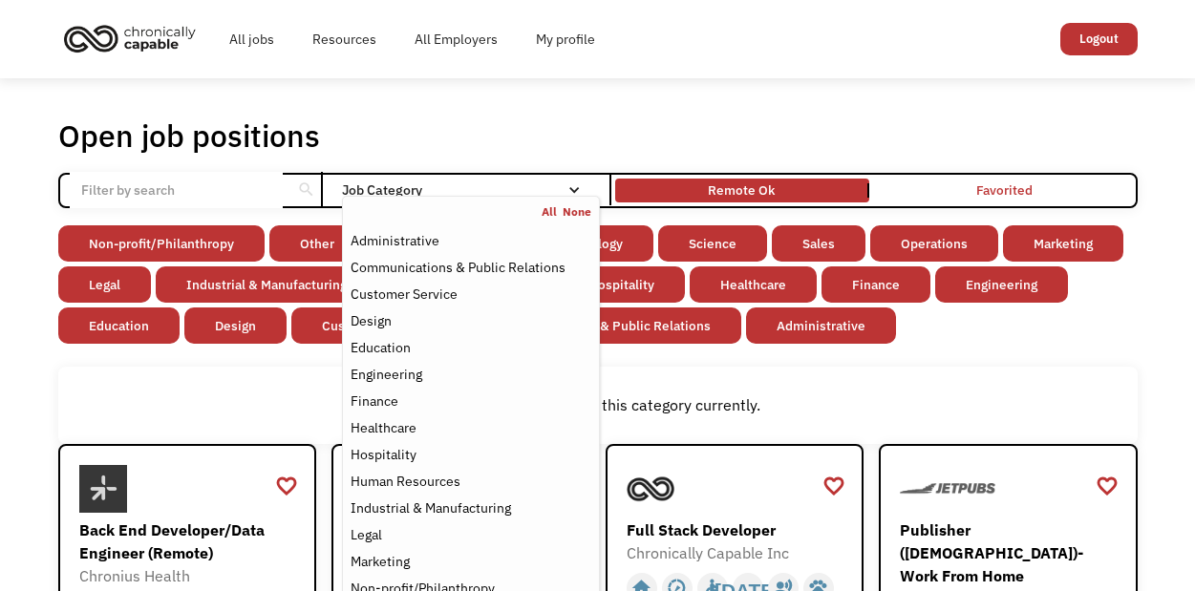
click at [663, 118] on div "Open job positions You have X liked items Search" at bounding box center [597, 136] width 1079 height 38
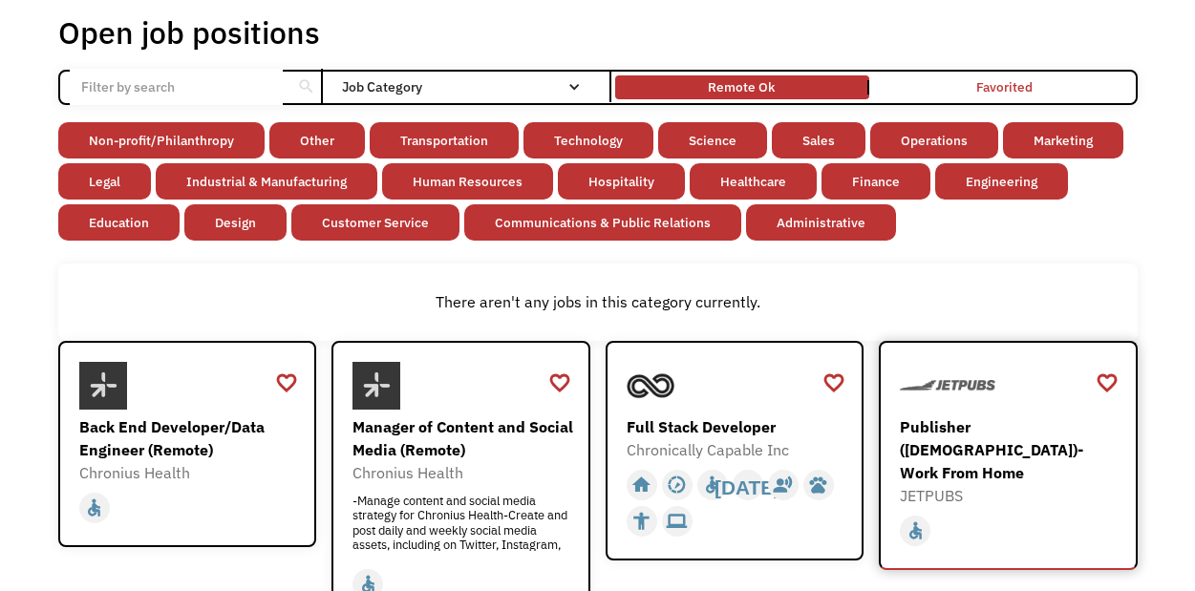
scroll to position [227, 0]
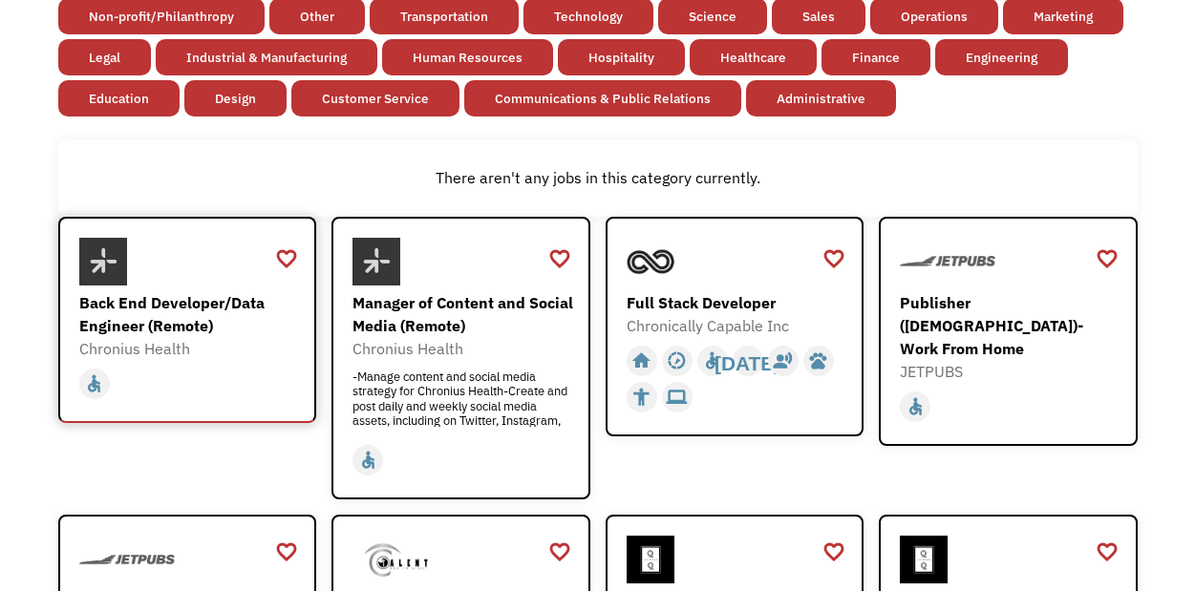
click at [250, 382] on div "home slow_motion_video accessible today not_interested supervisor_account recor…" at bounding box center [190, 384] width 222 height 36
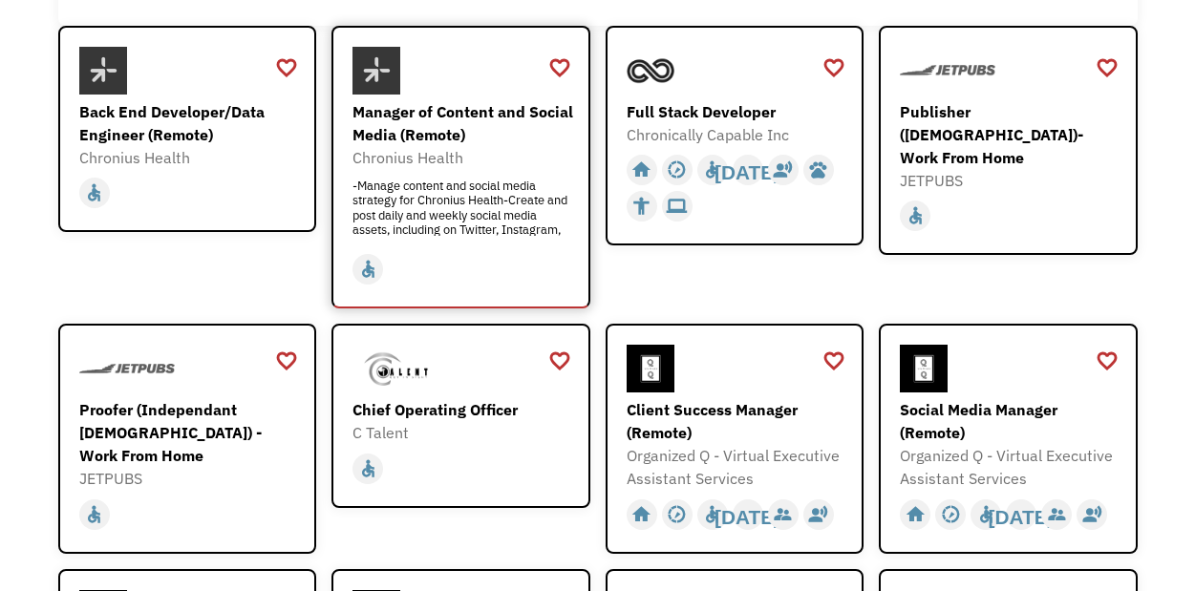
scroll to position [452, 0]
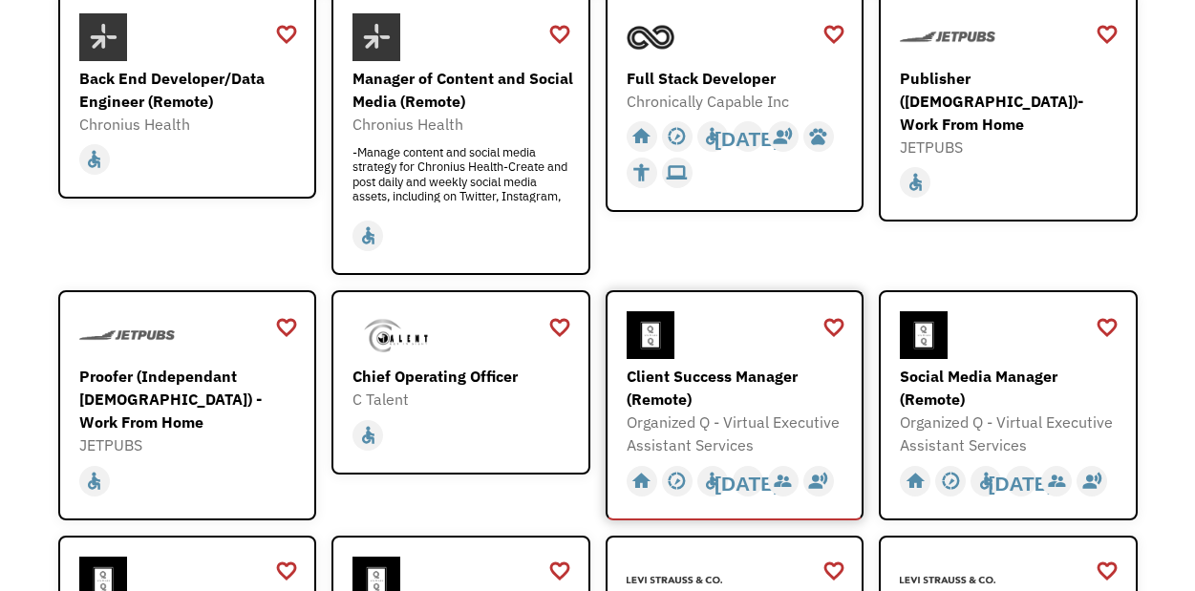
click at [782, 429] on div "Organized Q - Virtual Executive Assistant Services" at bounding box center [737, 434] width 222 height 46
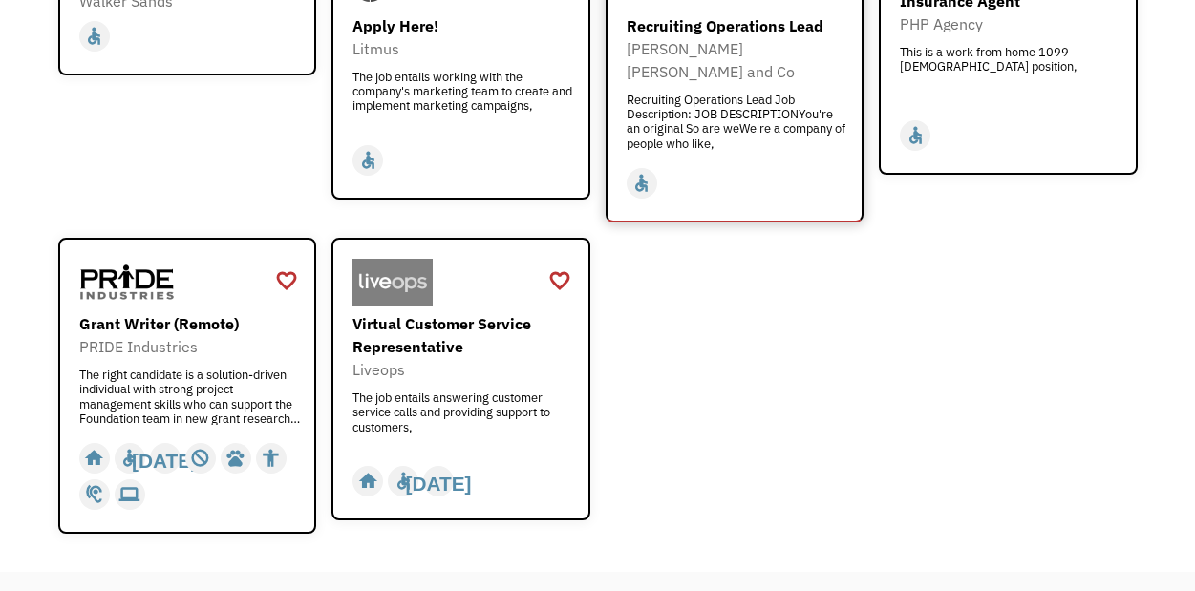
scroll to position [1686, 0]
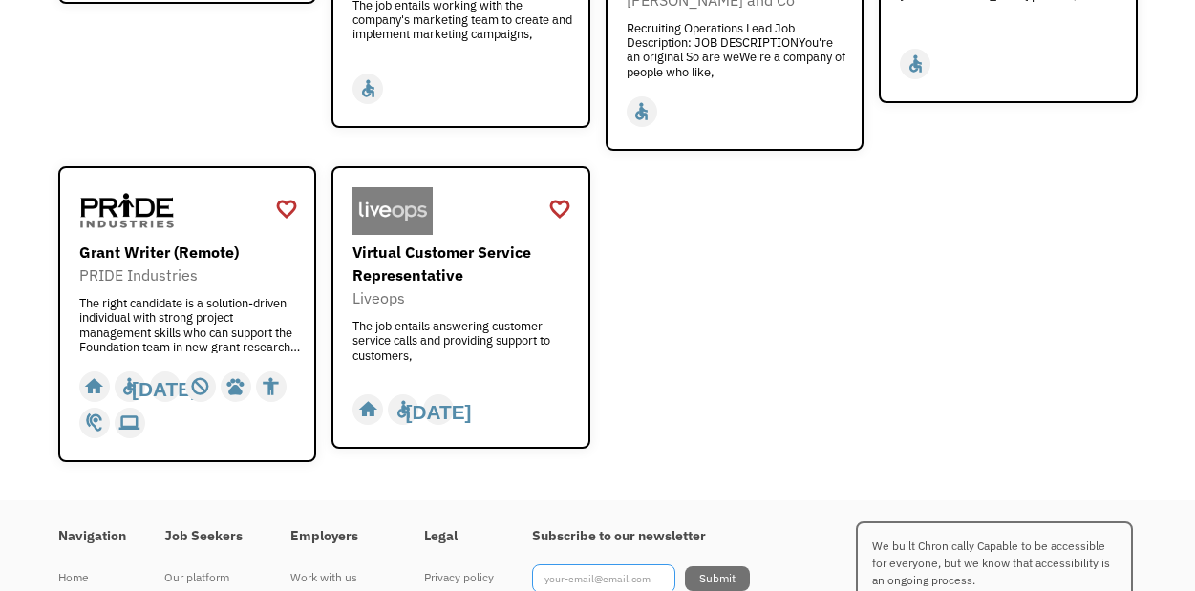
click at [591, 564] on input "Footer Newsletter" at bounding box center [603, 578] width 143 height 29
type input "[EMAIL_ADDRESS][PERSON_NAME][DOMAIN_NAME]"
click at [701, 566] on input "Submit" at bounding box center [717, 578] width 65 height 25
type input "Please wait..."
